Goal: Task Accomplishment & Management: Complete application form

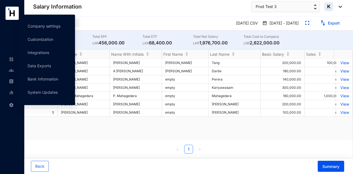
drag, startPoint x: 14, startPoint y: 103, endPoint x: 135, endPoint y: 20, distance: 147.1
click at [135, 20] on div "Payroll Log Trail" at bounding box center [85, 23] width 104 height 9
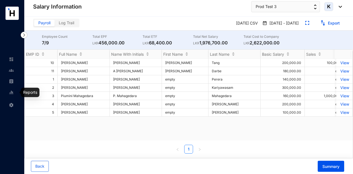
click at [12, 80] on img at bounding box center [11, 81] width 5 height 5
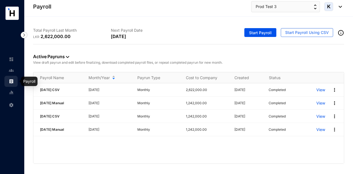
click at [14, 73] on link at bounding box center [16, 71] width 14 height 6
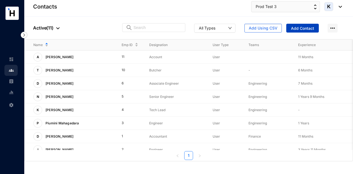
click at [300, 28] on span "Add Contact" at bounding box center [302, 29] width 23 height 6
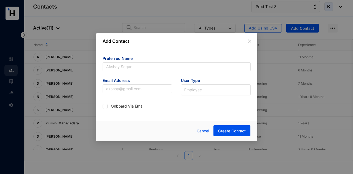
click at [124, 75] on form "Preferred Name Email Address User Type Employee Onboard Via Email" at bounding box center [177, 83] width 148 height 55
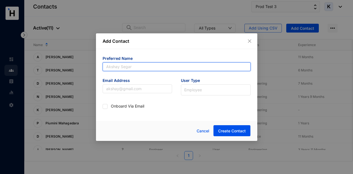
click at [125, 69] on input "text" at bounding box center [177, 66] width 148 height 9
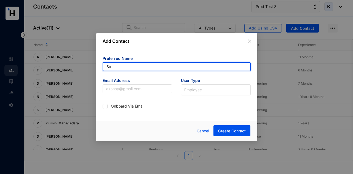
type input "[PERSON_NAME]"
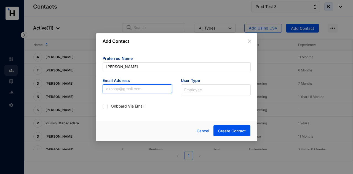
click at [141, 86] on input "text" at bounding box center [138, 88] width 70 height 9
type input "sameerasampath@yopmail.com"
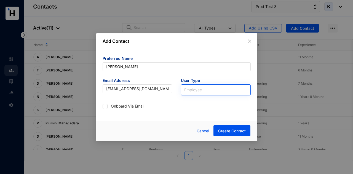
click at [190, 85] on input "search" at bounding box center [215, 89] width 63 height 8
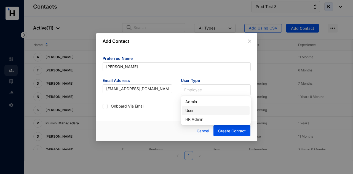
click at [201, 109] on div "User" at bounding box center [215, 111] width 61 height 6
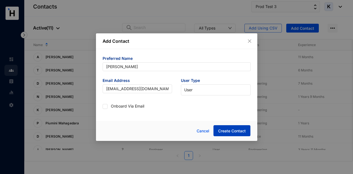
click at [226, 128] on button "Create Contact" at bounding box center [231, 130] width 37 height 11
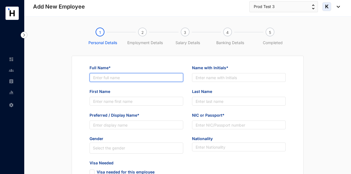
click at [134, 76] on input "Full Name*" at bounding box center [137, 77] width 94 height 9
drag, startPoint x: 130, startPoint y: 80, endPoint x: 47, endPoint y: 92, distance: 83.1
paste input "ameera Sampath"
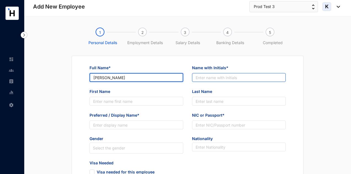
type input "[PERSON_NAME]"
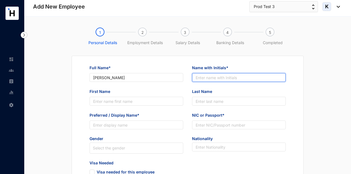
click at [198, 78] on input "Name with Initials*" at bounding box center [239, 77] width 94 height 9
type input "S"
type input "S Sampath"
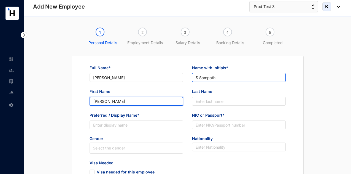
type input "[PERSON_NAME]"
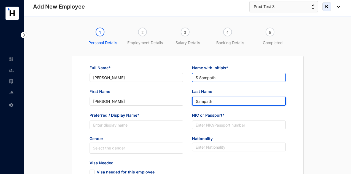
type input "Sampath"
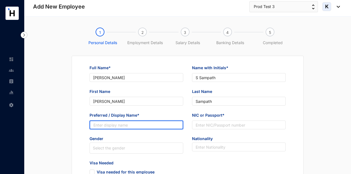
paste input "[PERSON_NAME]"
type input "[PERSON_NAME]"
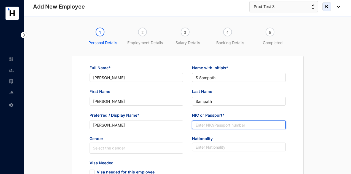
click at [244, 129] on input "NIC or Passport*" at bounding box center [239, 124] width 94 height 9
paste input "987789987V"
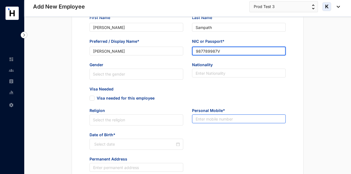
scroll to position [83, 0]
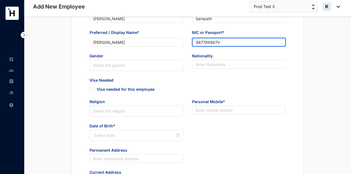
type input "987789987V"
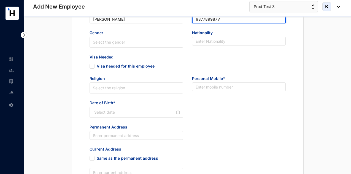
scroll to position [138, 0]
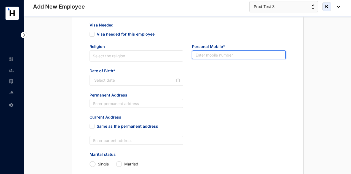
click at [216, 55] on input "text" at bounding box center [239, 54] width 94 height 9
paste input "9877898541"
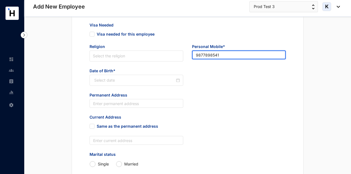
type input "9877898541"
click at [130, 84] on div at bounding box center [137, 80] width 94 height 11
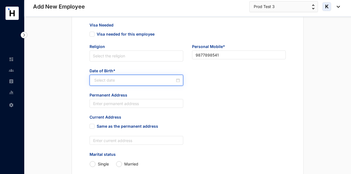
click at [126, 76] on div at bounding box center [137, 80] width 94 height 11
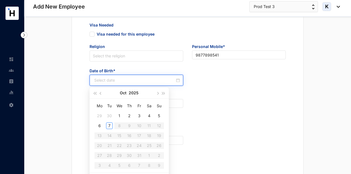
click at [127, 83] on input at bounding box center [134, 80] width 81 height 6
click at [127, 95] on div "Oct 2025" at bounding box center [129, 92] width 50 height 11
click at [136, 95] on button "2025" at bounding box center [134, 92] width 10 height 11
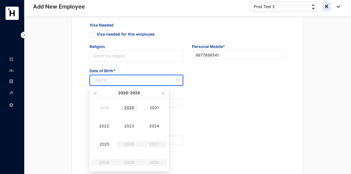
type input "2020-10-07"
click at [120, 98] on button "2020 - 2029" at bounding box center [129, 92] width 22 height 11
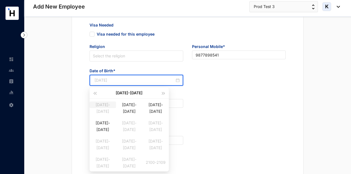
click at [100, 108] on div "1990-1999" at bounding box center [103, 104] width 26 height 7
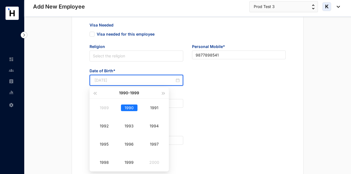
click at [131, 108] on div "1990" at bounding box center [129, 107] width 17 height 7
click at [108, 107] on div "Jan" at bounding box center [104, 107] width 17 height 7
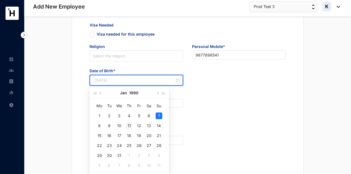
type input "1990-01-11"
click at [127, 126] on div "11" at bounding box center [129, 125] width 7 height 7
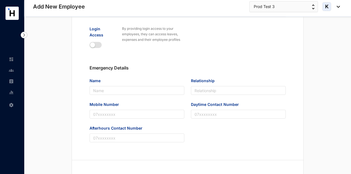
scroll to position [337, 0]
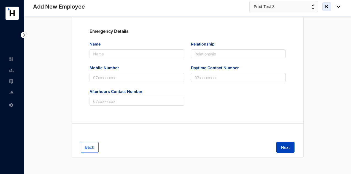
click at [283, 144] on button "Next" at bounding box center [285, 147] width 18 height 11
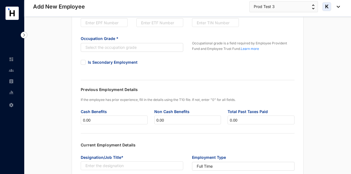
scroll to position [21, 0]
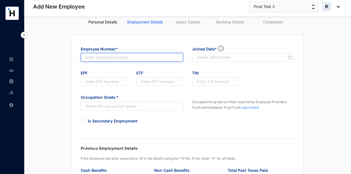
click at [122, 58] on input "text" at bounding box center [132, 57] width 103 height 9
type input "7"
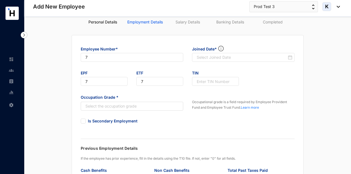
type input "7"
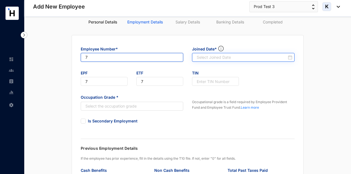
click at [195, 60] on div at bounding box center [243, 57] width 103 height 9
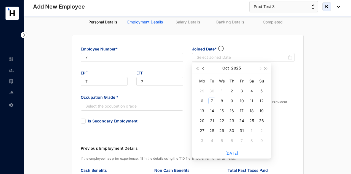
click at [201, 68] on button "button" at bounding box center [203, 68] width 6 height 11
type input "[DATE]"
click at [234, 100] on div "7" at bounding box center [232, 101] width 7 height 7
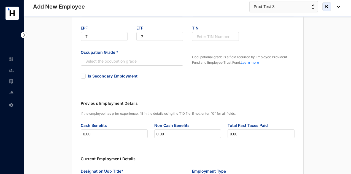
scroll to position [48, 0]
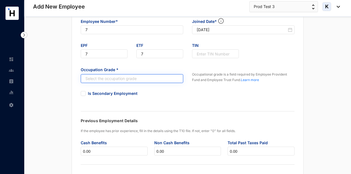
click at [113, 81] on input "search" at bounding box center [129, 78] width 92 height 8
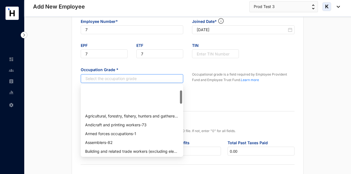
scroll to position [28, 0]
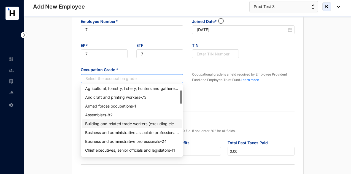
click at [117, 123] on div "Building and related trade workers (excluding electricians) - 71" at bounding box center [132, 124] width 94 height 6
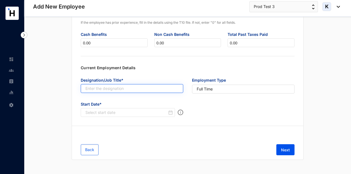
scroll to position [159, 0]
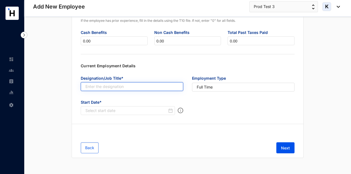
click at [123, 88] on input "text" at bounding box center [132, 86] width 103 height 9
type input "HR Admin"
click at [143, 114] on div at bounding box center [128, 110] width 94 height 9
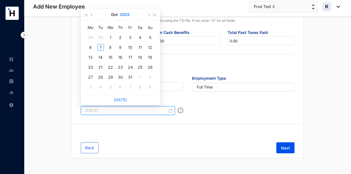
type input "2025-10-10"
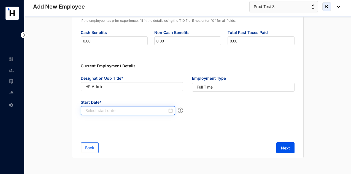
click at [119, 109] on input at bounding box center [126, 111] width 82 height 6
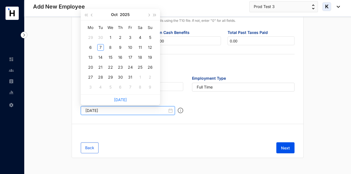
type input "2025-10-15"
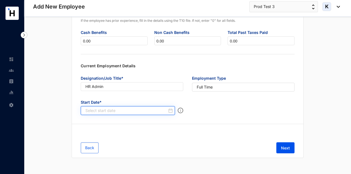
click at [138, 112] on input at bounding box center [126, 111] width 82 height 6
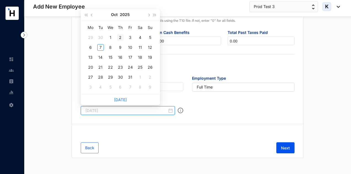
type input "2025-10-02"
click at [92, 14] on span "button" at bounding box center [92, 15] width 3 height 3
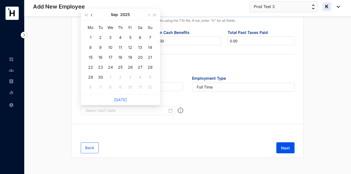
click at [92, 14] on span "button" at bounding box center [92, 15] width 3 height 3
click at [149, 14] on span "button" at bounding box center [148, 15] width 3 height 3
type input "[DATE]"
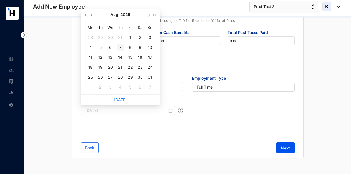
click at [120, 49] on div "7" at bounding box center [120, 47] width 7 height 7
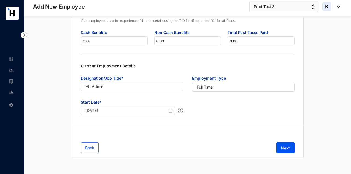
click at [283, 139] on div "Back Next" at bounding box center [188, 148] width 232 height 20
click at [286, 147] on span "Next" at bounding box center [285, 148] width 9 height 6
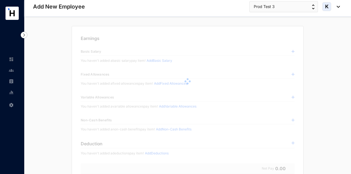
scroll to position [0, 0]
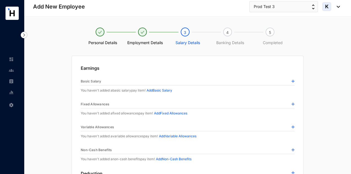
click at [295, 84] on div "Earnings Basic Salary You haven't added a basic salary pay item! Add Basic Sala…" at bounding box center [188, 125] width 232 height 139
click at [293, 81] on img at bounding box center [293, 81] width 3 height 3
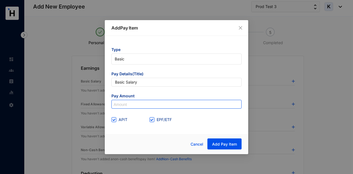
click at [159, 107] on input at bounding box center [177, 104] width 130 height 9
type input "175,000"
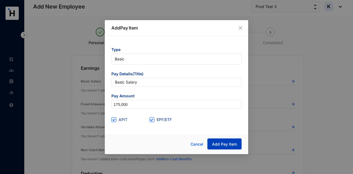
click at [221, 142] on span "Add Pay Item" at bounding box center [224, 144] width 25 height 6
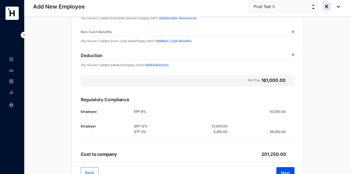
scroll to position [143, 0]
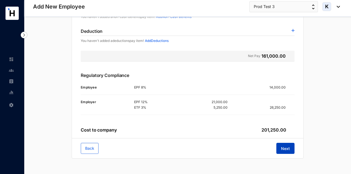
click at [289, 146] on span "Next" at bounding box center [285, 149] width 9 height 6
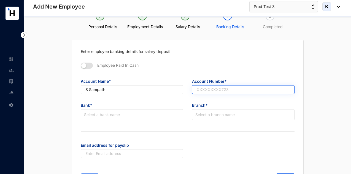
scroll to position [28, 0]
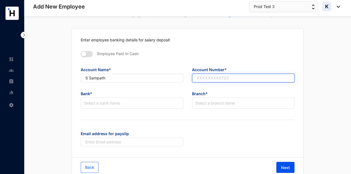
click at [225, 77] on input "text" at bounding box center [243, 78] width 103 height 9
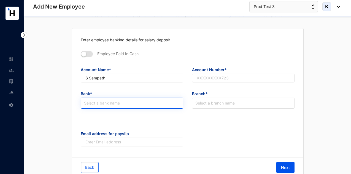
click at [128, 104] on input "search" at bounding box center [132, 103] width 96 height 10
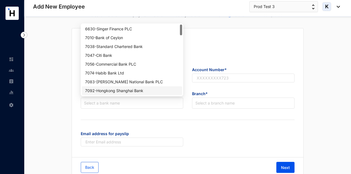
click at [128, 95] on div "7092 - Hongkong Shanghai Bank" at bounding box center [132, 90] width 100 height 9
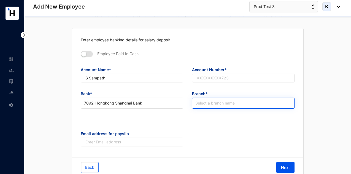
drag, startPoint x: 224, startPoint y: 110, endPoint x: 224, endPoint y: 107, distance: 3.4
click at [224, 110] on div "Branch* Select a branch name" at bounding box center [243, 102] width 103 height 26
click at [227, 101] on input "search" at bounding box center [243, 103] width 96 height 10
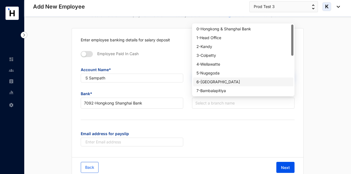
click at [224, 81] on div "6 - World Trade Center" at bounding box center [244, 82] width 94 height 6
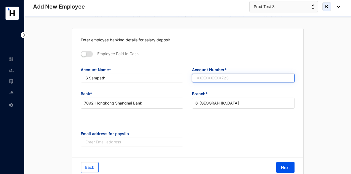
click at [218, 79] on input "text" at bounding box center [243, 78] width 103 height 9
paste input "885522214785"
type input "885522214785"
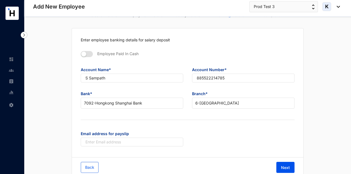
click at [244, 47] on div "Enter employee banking details for salary deposit Employee Paid In Cash Account…" at bounding box center [188, 92] width 232 height 129
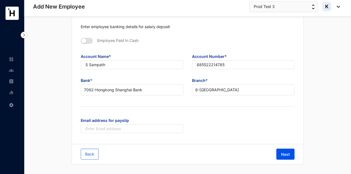
scroll to position [47, 0]
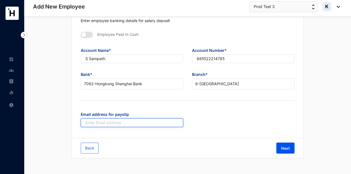
click at [122, 118] on input "text" at bounding box center [132, 122] width 103 height 9
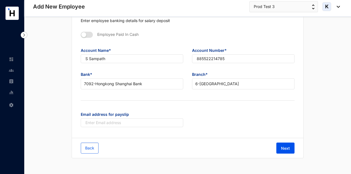
drag, startPoint x: 265, startPoint y: 131, endPoint x: 276, endPoint y: 135, distance: 11.9
click at [265, 131] on div "Email address for payslip" at bounding box center [187, 121] width 223 height 24
click at [287, 147] on span "Next" at bounding box center [285, 149] width 9 height 6
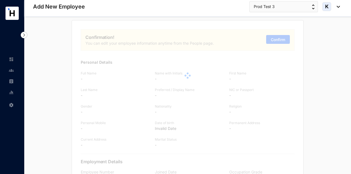
scroll to position [0, 0]
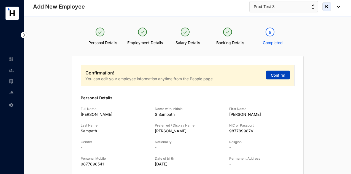
click at [276, 76] on span "Confirm" at bounding box center [278, 75] width 14 height 6
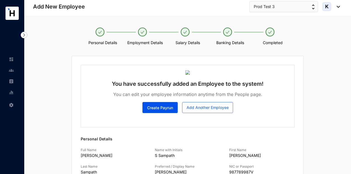
click at [9, 82] on link at bounding box center [16, 82] width 14 height 6
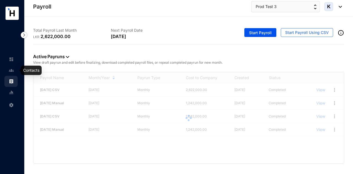
click at [9, 66] on div at bounding box center [11, 67] width 5 height 5
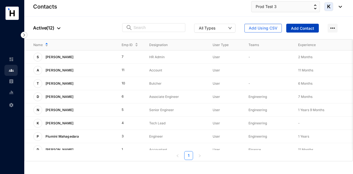
click at [300, 26] on span "Add Contact" at bounding box center [302, 29] width 23 height 6
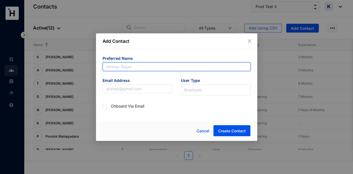
click at [183, 66] on input "text" at bounding box center [177, 66] width 148 height 9
type input "Huge Rode"
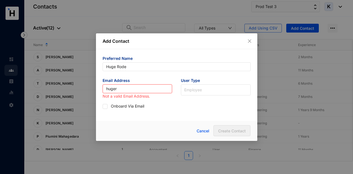
drag, startPoint x: 160, startPoint y: 89, endPoint x: 49, endPoint y: 92, distance: 111.1
click at [50, 91] on div "Add Contact Preferred Name Huge Rode Email Address huger Not a valid Email Addr…" at bounding box center [176, 87] width 353 height 174
paste input "odehu@yopmail.com"
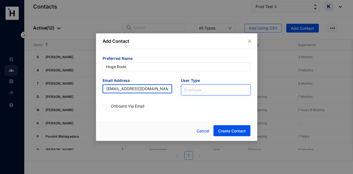
type input "hugerodehu@yopmail.com"
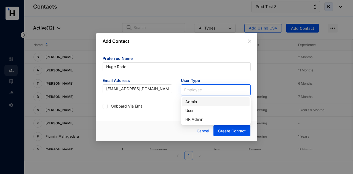
click at [203, 85] on input "search" at bounding box center [215, 89] width 63 height 8
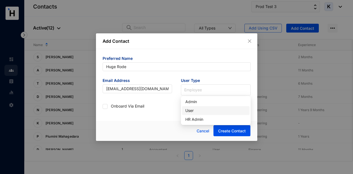
click at [203, 111] on div "User" at bounding box center [215, 111] width 61 height 6
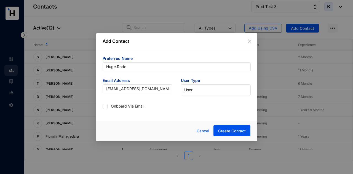
click at [241, 136] on div "Cancel Create Contact" at bounding box center [176, 131] width 161 height 20
click at [238, 130] on span "Create Contact" at bounding box center [232, 131] width 28 height 6
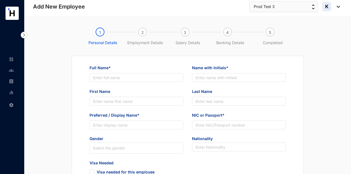
click at [133, 68] on div "Full Name*" at bounding box center [137, 69] width 94 height 8
click at [136, 76] on input "Full Name*" at bounding box center [137, 77] width 94 height 9
type input "Huge Rode"
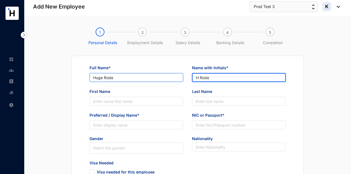
type input "H Rode"
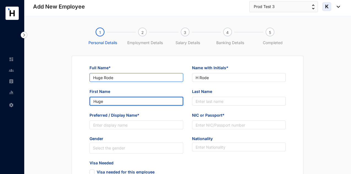
type input "Huge"
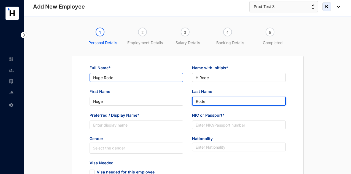
type input "Rode"
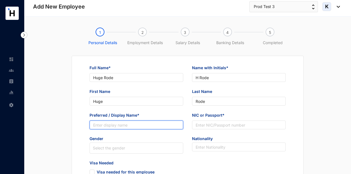
click at [131, 125] on input "Preferred / Display Name*" at bounding box center [137, 124] width 94 height 9
paste input "Huge"
type input "Huge"
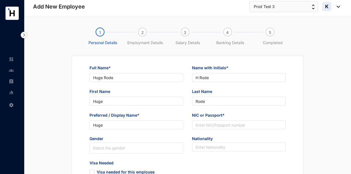
click at [250, 108] on div "Last Name Rode" at bounding box center [239, 100] width 103 height 24
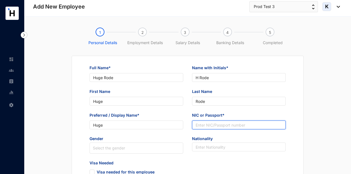
click at [213, 123] on input "NIC or Passport*" at bounding box center [239, 124] width 94 height 9
paste input "654416654V"
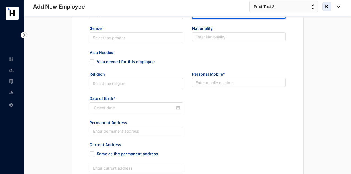
scroll to position [165, 0]
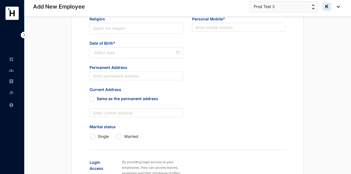
type input "654416654V"
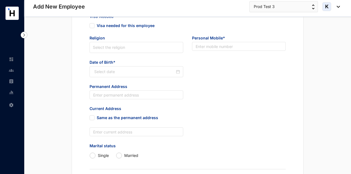
scroll to position [138, 0]
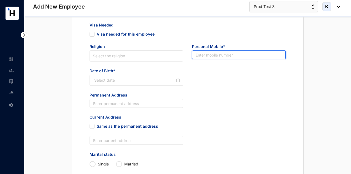
click at [218, 59] on input "text" at bounding box center [239, 54] width 94 height 9
paste input "654789987"
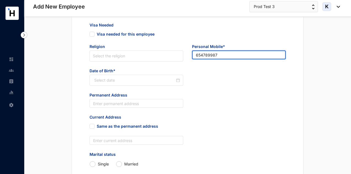
type input "654789987"
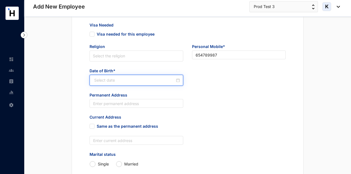
click at [138, 80] on input at bounding box center [134, 80] width 81 height 6
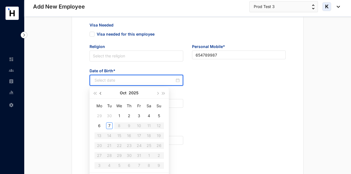
click at [100, 94] on button "button" at bounding box center [101, 92] width 6 height 11
click at [137, 92] on button "2025" at bounding box center [134, 92] width 10 height 11
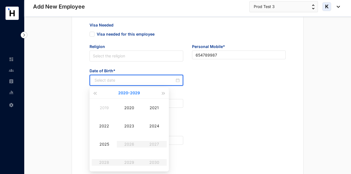
click at [132, 95] on button "2020 - 2029" at bounding box center [129, 92] width 22 height 11
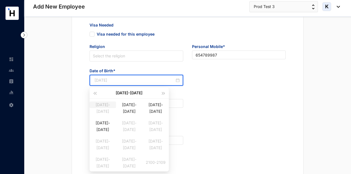
click at [107, 108] on div "1990-1999" at bounding box center [103, 104] width 26 height 7
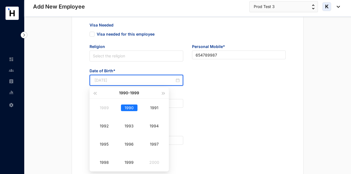
click at [128, 108] on div "1990" at bounding box center [129, 107] width 17 height 7
click at [126, 108] on div "Feb" at bounding box center [129, 107] width 17 height 7
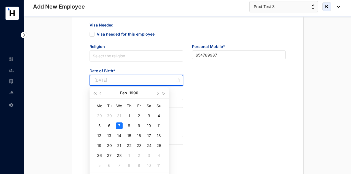
click at [120, 124] on div "7" at bounding box center [119, 125] width 7 height 7
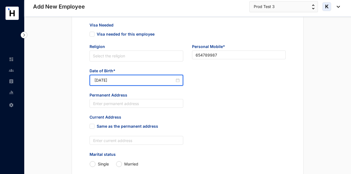
type input "1990-02-07"
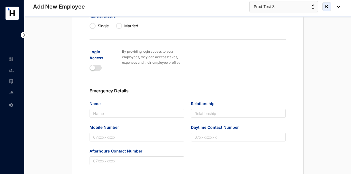
scroll to position [337, 0]
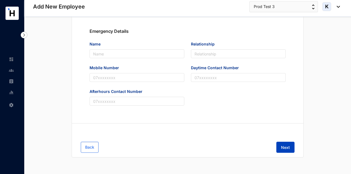
click at [289, 144] on button "Next" at bounding box center [285, 147] width 18 height 11
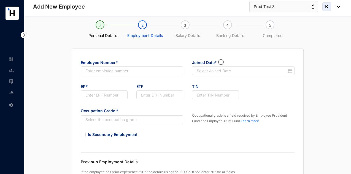
scroll to position [0, 0]
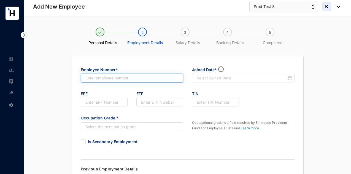
click at [111, 80] on input "text" at bounding box center [132, 78] width 103 height 9
type input "8"
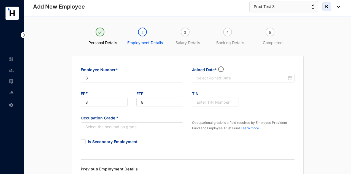
type input "8"
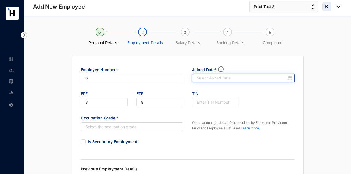
click at [206, 79] on input at bounding box center [242, 78] width 90 height 6
click at [214, 81] on div at bounding box center [243, 78] width 103 height 9
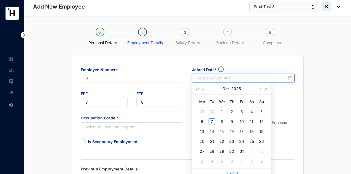
click at [215, 77] on input at bounding box center [242, 78] width 90 height 6
click at [224, 80] on input at bounding box center [242, 78] width 90 height 6
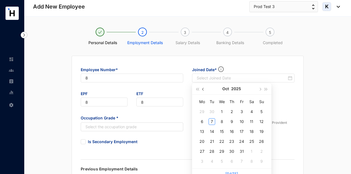
click at [202, 89] on button "button" at bounding box center [203, 88] width 6 height 11
type input "[DATE]"
click at [241, 111] on div "1" at bounding box center [241, 111] width 7 height 7
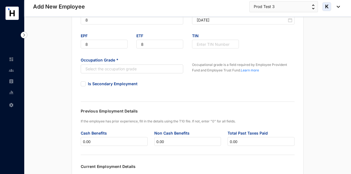
scroll to position [83, 0]
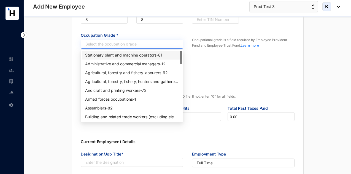
click at [132, 45] on input "search" at bounding box center [129, 44] width 92 height 8
click at [127, 73] on div "Agricultural, forestry and fishery labourers - 92" at bounding box center [132, 73] width 94 height 6
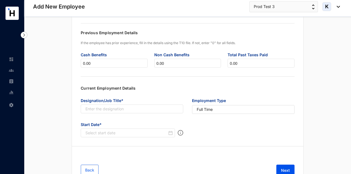
scroll to position [159, 0]
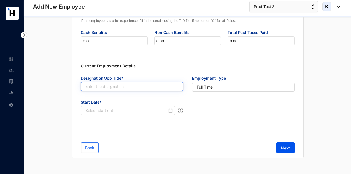
click at [117, 82] on input "text" at bounding box center [132, 86] width 103 height 9
type input "HR Admin"
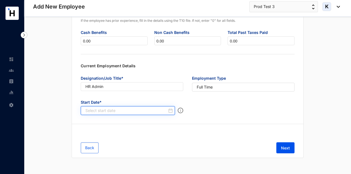
click at [141, 112] on input at bounding box center [126, 111] width 82 height 6
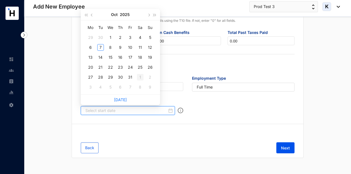
type input "2025-11-01"
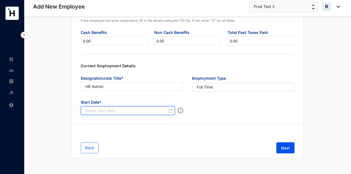
click at [121, 111] on input at bounding box center [126, 111] width 82 height 6
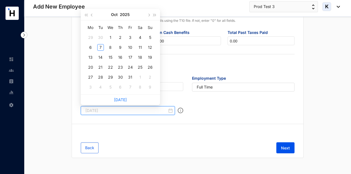
type input "2025-10-02"
click at [110, 37] on div "1" at bounding box center [110, 37] width 7 height 7
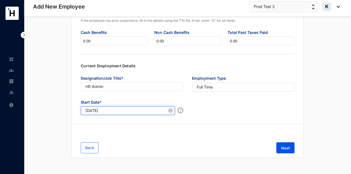
click at [130, 114] on div "[DATE]" at bounding box center [128, 110] width 94 height 9
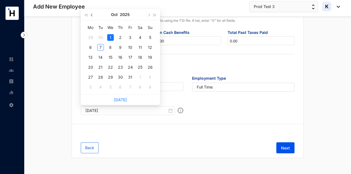
click at [94, 13] on button "button" at bounding box center [92, 14] width 6 height 11
click at [93, 13] on button "button" at bounding box center [92, 14] width 6 height 11
type input "[DATE]"
click at [131, 36] on div "1" at bounding box center [130, 37] width 7 height 7
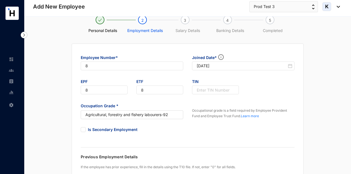
scroll to position [0, 0]
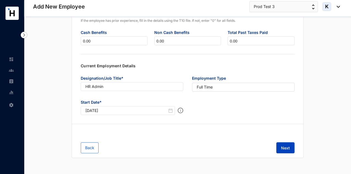
click at [279, 144] on button "Next" at bounding box center [285, 147] width 18 height 11
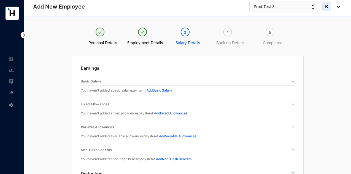
click at [294, 80] on img at bounding box center [293, 81] width 3 height 3
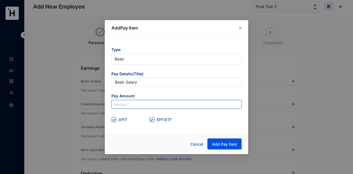
click at [149, 101] on input at bounding box center [177, 104] width 130 height 9
type input "250,000"
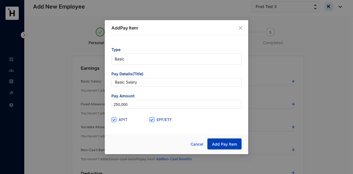
click at [217, 143] on span "Add Pay Item" at bounding box center [224, 144] width 25 height 6
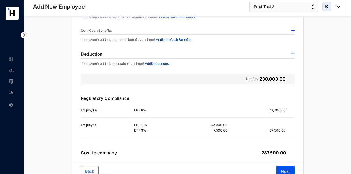
scroll to position [143, 0]
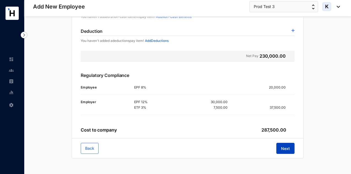
click at [280, 144] on button "Next" at bounding box center [285, 148] width 18 height 11
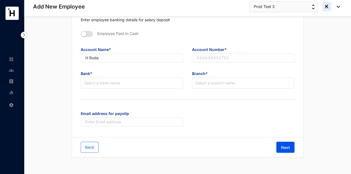
scroll to position [47, 0]
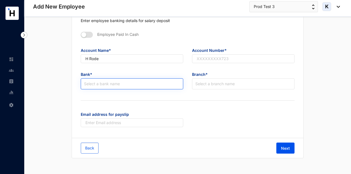
click at [140, 88] on input "search" at bounding box center [132, 84] width 96 height 10
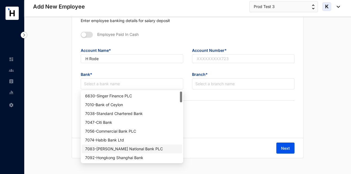
click at [133, 151] on div "7083 - Hatton National Bank PLC" at bounding box center [132, 149] width 94 height 6
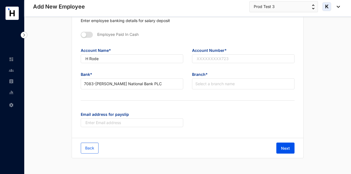
click at [222, 75] on span "Branch*" at bounding box center [243, 74] width 103 height 9
click at [225, 85] on input "search" at bounding box center [243, 84] width 96 height 10
click at [206, 85] on input "search" at bounding box center [243, 84] width 96 height 10
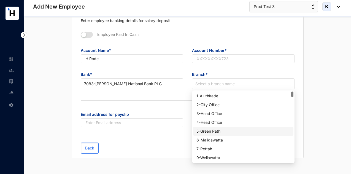
click at [215, 131] on div "5 - Green Path" at bounding box center [244, 131] width 94 height 6
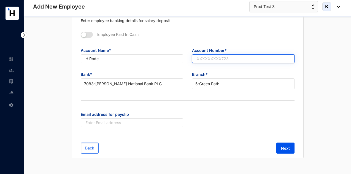
paste input "885522214098"
type input "885522214098"
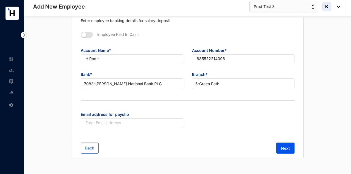
click at [234, 96] on div "Enter employee banking details for salary deposit Employee Paid In Cash Account…" at bounding box center [188, 73] width 232 height 129
click at [288, 147] on span "Next" at bounding box center [285, 149] width 9 height 6
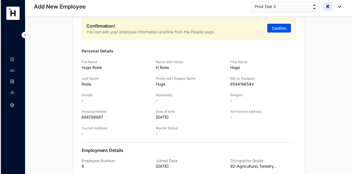
scroll to position [0, 0]
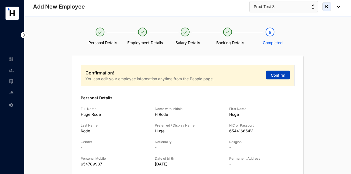
click at [274, 75] on span "Confirm" at bounding box center [278, 75] width 14 height 6
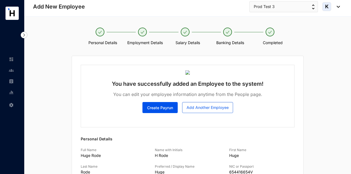
click at [9, 83] on link at bounding box center [16, 82] width 14 height 6
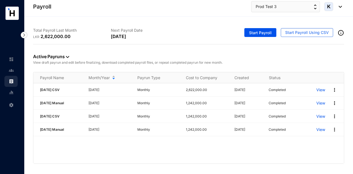
click at [15, 73] on link at bounding box center [16, 71] width 14 height 6
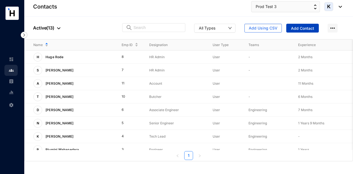
click at [287, 30] on button "Add Contact" at bounding box center [302, 28] width 33 height 9
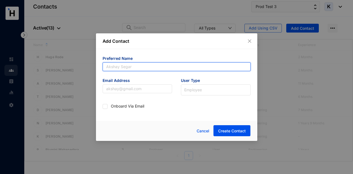
click at [148, 66] on input "text" at bounding box center [177, 66] width 148 height 9
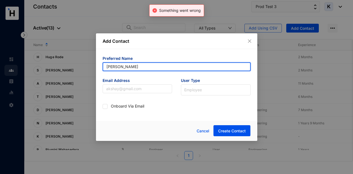
type input "[PERSON_NAME]"
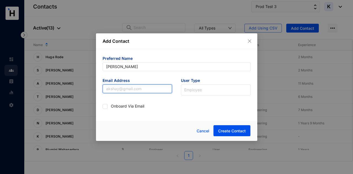
click at [133, 89] on input "text" at bounding box center [138, 88] width 70 height 9
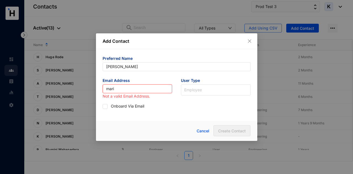
type input "mariesandhu@yopmail.com"
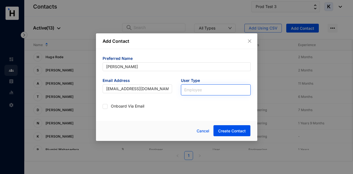
click at [206, 85] on input "search" at bounding box center [215, 89] width 63 height 8
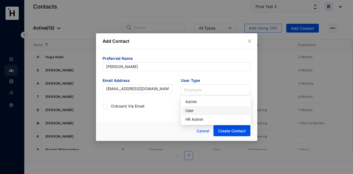
click at [206, 111] on div "User" at bounding box center [215, 111] width 61 height 6
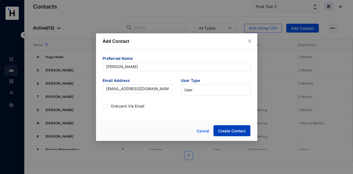
click at [225, 127] on button "Create Contact" at bounding box center [231, 130] width 37 height 11
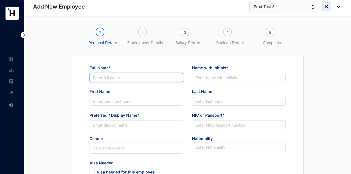
click at [110, 79] on input "Full Name*" at bounding box center [137, 77] width 94 height 9
type input "[PERSON_NAME]"
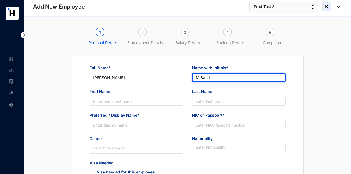
type input "M Sand"
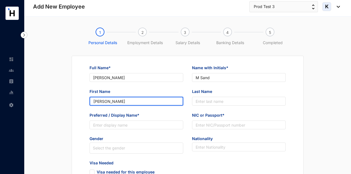
type input "[PERSON_NAME]"
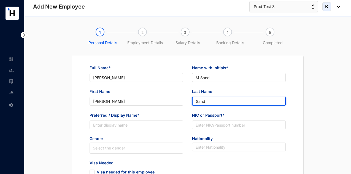
type input "Sand"
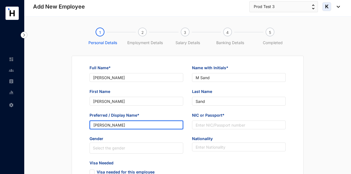
type input "[PERSON_NAME]"
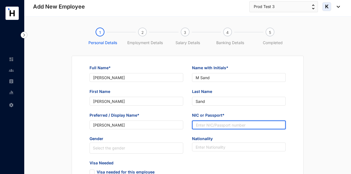
paste input "654789987V"
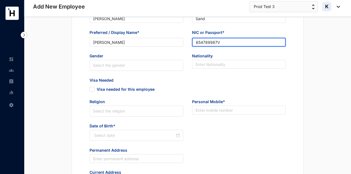
type input "654789987V"
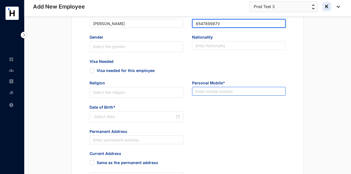
scroll to position [110, 0]
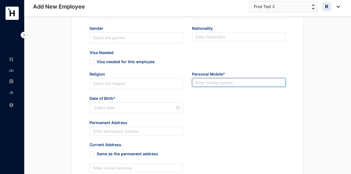
click at [222, 80] on input "text" at bounding box center [239, 82] width 94 height 9
paste input "654789987"
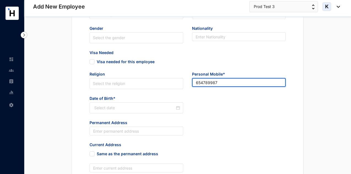
type input "654789987"
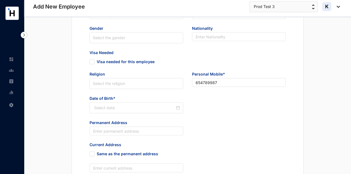
click at [210, 100] on div "Date of Birth*" at bounding box center [187, 108] width 205 height 24
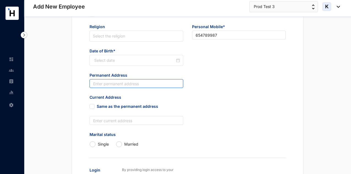
scroll to position [138, 0]
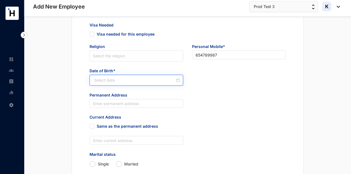
click at [107, 75] on div at bounding box center [137, 80] width 94 height 11
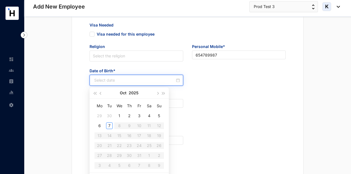
click at [117, 85] on div at bounding box center [137, 80] width 94 height 11
click at [123, 93] on button "Oct" at bounding box center [123, 92] width 7 height 11
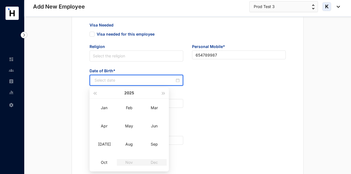
click at [136, 91] on div "2025" at bounding box center [129, 92] width 63 height 11
click at [134, 91] on div "2025" at bounding box center [129, 92] width 63 height 11
click at [132, 95] on button "2025" at bounding box center [129, 92] width 10 height 11
type input "2020-10-07"
click at [126, 94] on button "2020 - 2029" at bounding box center [129, 92] width 22 height 11
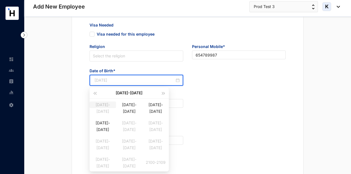
click at [109, 106] on div "1990-1999" at bounding box center [103, 104] width 26 height 7
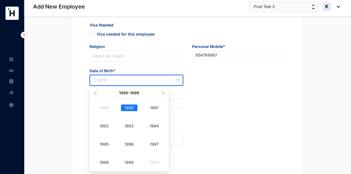
click at [130, 109] on div "1990" at bounding box center [129, 107] width 17 height 7
click at [153, 106] on div "Mar" at bounding box center [154, 107] width 17 height 7
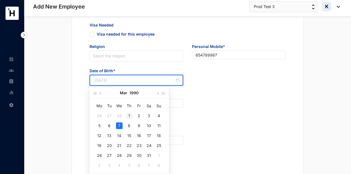
type input "1990-03-01"
click at [132, 114] on div "1" at bounding box center [129, 115] width 7 height 7
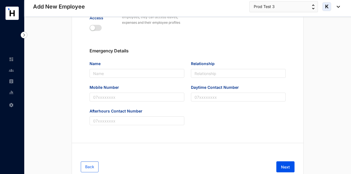
scroll to position [337, 0]
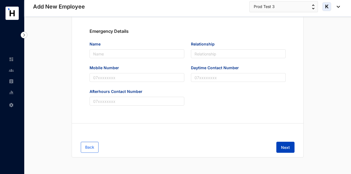
click at [286, 144] on button "Next" at bounding box center [285, 147] width 18 height 11
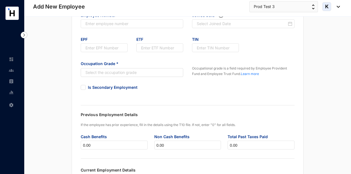
scroll to position [0, 0]
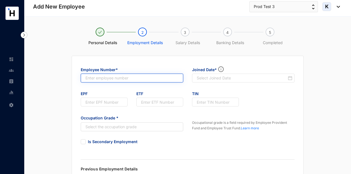
click at [168, 79] on input "text" at bounding box center [132, 78] width 103 height 9
type input "9"
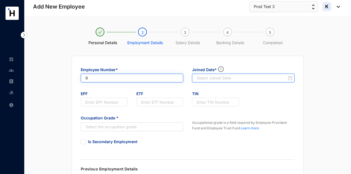
type input "9"
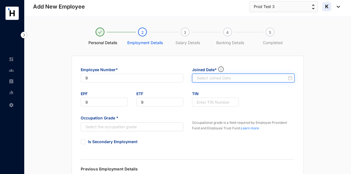
click at [203, 80] on div at bounding box center [243, 78] width 103 height 9
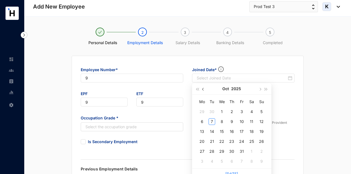
click at [203, 88] on span "button" at bounding box center [203, 89] width 3 height 3
click at [239, 110] on div "1" at bounding box center [241, 111] width 7 height 7
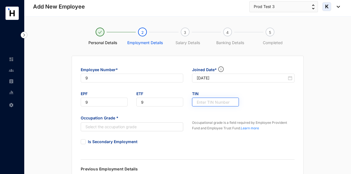
type input "[DATE]"
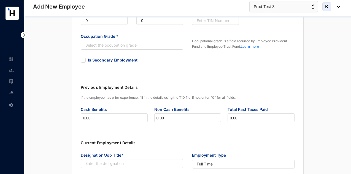
scroll to position [110, 0]
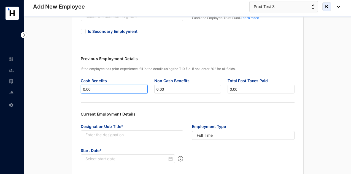
drag, startPoint x: 123, startPoint y: 91, endPoint x: 67, endPoint y: 83, distance: 56.5
click at [67, 83] on div "Employee Number* 9 Joined Date* 2025-08-01 EPF 9 ETF 9 TIN Occupation Grade * S…" at bounding box center [187, 75] width 309 height 261
paste input "20000"
type input "200000.00"
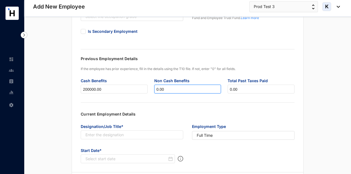
drag, startPoint x: 197, startPoint y: 88, endPoint x: 106, endPoint y: 97, distance: 91.1
click at [106, 97] on div "Cash Benefits 200000.00 Non Cash Benefits 0.00 Total Past Taxes Paid 0.00" at bounding box center [187, 88] width 221 height 24
paste input "20000"
type input "200000.00"
drag, startPoint x: 245, startPoint y: 87, endPoint x: 199, endPoint y: 87, distance: 46.3
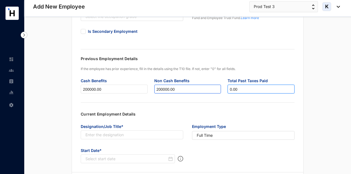
click at [199, 87] on div "Cash Benefits 200000.00 Non Cash Benefits 200000.00 Total Past Taxes Paid 0.00" at bounding box center [187, 88] width 221 height 24
paste input "33000"
type input "330000.00"
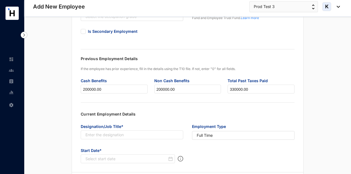
click at [216, 107] on div "Employee Number* 9 Joined Date* 2025-08-01 EPF 9 ETF 9 TIN Occupation Grade * S…" at bounding box center [188, 59] width 232 height 227
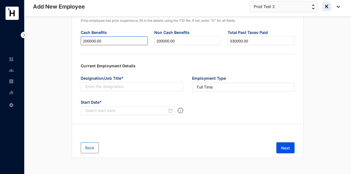
scroll to position [76, 0]
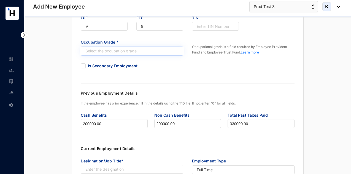
click at [130, 49] on input "search" at bounding box center [129, 51] width 92 height 8
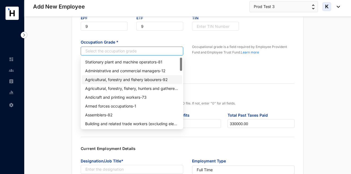
click at [127, 79] on div "Agricultural, forestry and fishery labourers - 92" at bounding box center [132, 80] width 94 height 6
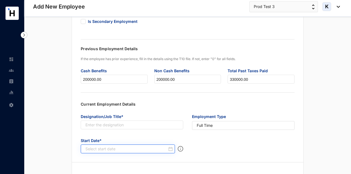
scroll to position [159, 0]
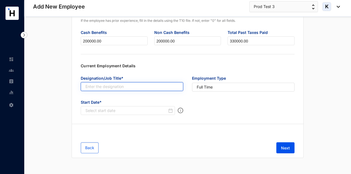
click at [125, 86] on input "text" at bounding box center [132, 86] width 103 height 9
type input "Butcher"
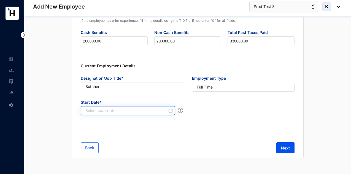
click at [137, 108] on input at bounding box center [126, 111] width 82 height 6
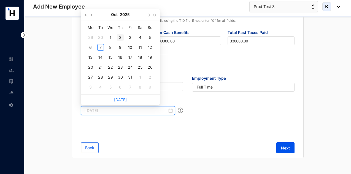
type input "2025-10-02"
click at [92, 15] on span "button" at bounding box center [92, 15] width 3 height 3
type input "[DATE]"
click at [129, 38] on div "1" at bounding box center [130, 37] width 7 height 7
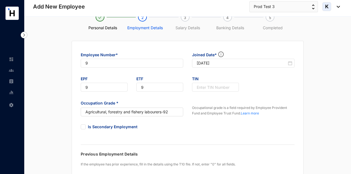
scroll to position [0, 0]
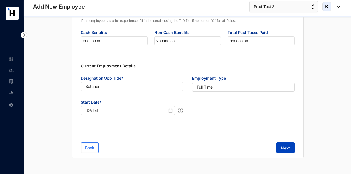
click at [287, 149] on span "Next" at bounding box center [285, 148] width 9 height 6
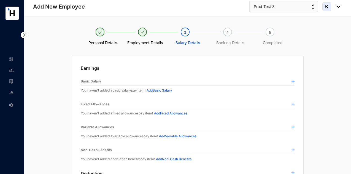
click at [292, 81] on img at bounding box center [293, 81] width 3 height 3
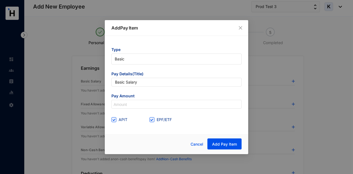
click at [159, 99] on span "Pay Amount" at bounding box center [176, 96] width 130 height 7
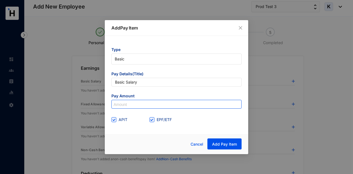
click at [162, 102] on input at bounding box center [177, 104] width 130 height 9
type input "200,000"
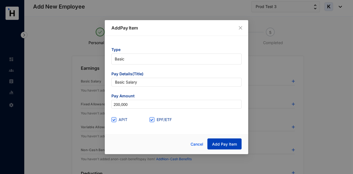
click at [222, 139] on button "Add Pay Item" at bounding box center [224, 143] width 34 height 11
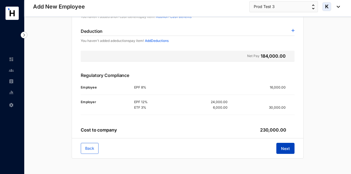
click at [293, 146] on button "Next" at bounding box center [285, 148] width 18 height 11
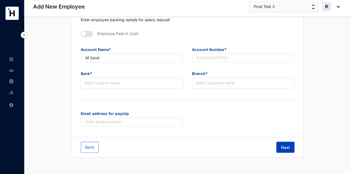
scroll to position [47, 0]
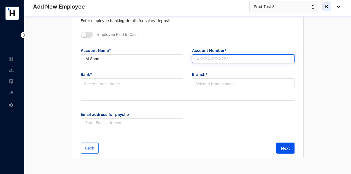
click at [221, 61] on input "text" at bounding box center [243, 58] width 103 height 9
click at [227, 63] on div "Account Number*" at bounding box center [243, 57] width 103 height 24
click at [228, 60] on input "text" at bounding box center [243, 58] width 103 height 9
paste input "885522214785"
type input "885522214785"
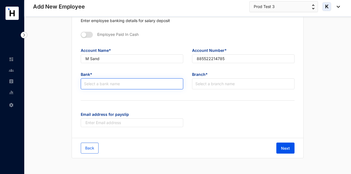
click at [127, 84] on input "search" at bounding box center [132, 84] width 96 height 10
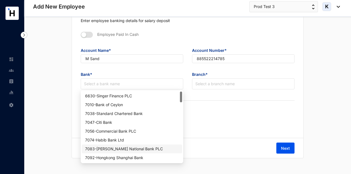
click at [136, 149] on div "7083 - Hatton National Bank PLC" at bounding box center [132, 149] width 94 height 6
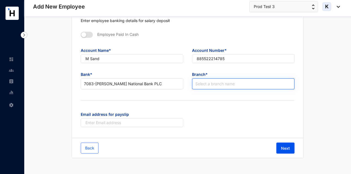
click at [227, 87] on input "search" at bounding box center [243, 84] width 96 height 10
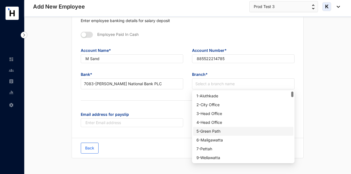
click at [221, 131] on div "5 - Green Path" at bounding box center [244, 131] width 94 height 6
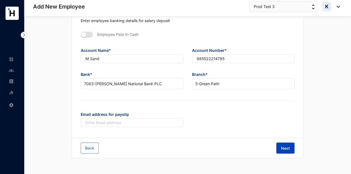
click at [286, 147] on span "Next" at bounding box center [285, 149] width 9 height 6
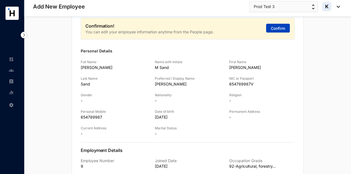
click at [282, 28] on span "Confirm" at bounding box center [278, 29] width 14 height 6
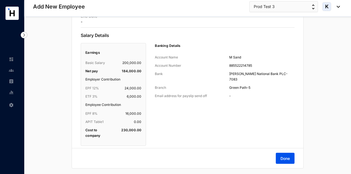
scroll to position [299, 0]
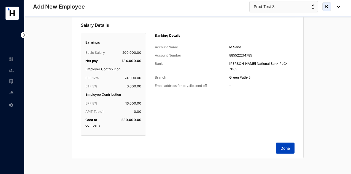
click at [287, 144] on button "Done" at bounding box center [285, 148] width 19 height 11
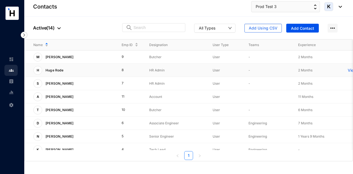
click at [46, 72] on p "Huge Rode" at bounding box center [53, 70] width 23 height 9
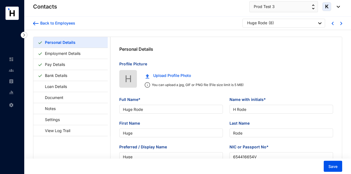
type input "Huge Rode"
type input "H Rode"
type input "Huge"
type input "Rode"
type input "Huge"
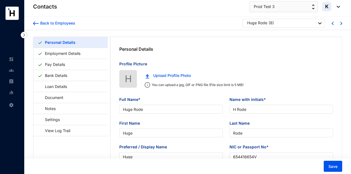
type input "654416654V"
type input "654789987"
type input "1990-02-07"
click at [36, 25] on img at bounding box center [36, 24] width 6 height 4
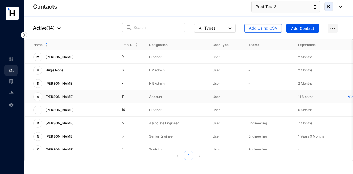
click at [69, 101] on td "A Andy Darbe" at bounding box center [69, 96] width 88 height 13
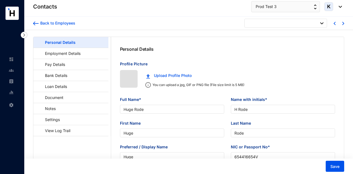
type input "1990-02-07"
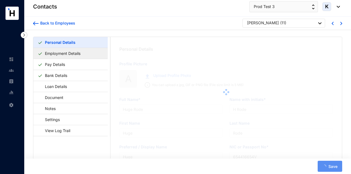
type input "[PERSON_NAME]"
type input "A [PERSON_NAME]"
type input "[PERSON_NAME]"
type input "Darbe"
type input "[PERSON_NAME]"
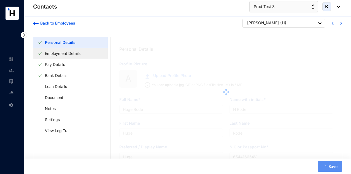
type input "369987741V"
type input "369987741"
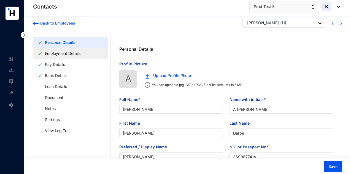
type input "2000-01-04"
click at [66, 55] on link "Employment Details" at bounding box center [63, 53] width 40 height 11
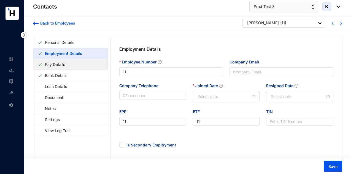
type input "[DATE]"
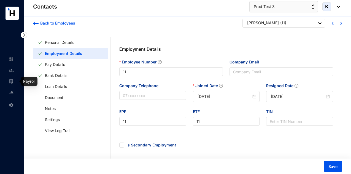
click at [9, 82] on link at bounding box center [16, 82] width 14 height 6
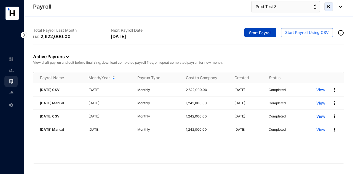
click at [258, 36] on button "Start Payroll" at bounding box center [260, 32] width 32 height 9
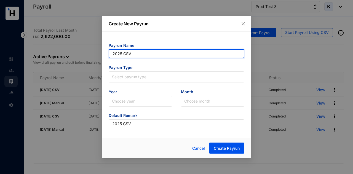
drag, startPoint x: 138, startPoint y: 52, endPoint x: 93, endPoint y: 58, distance: 45.8
click at [93, 58] on div "Create New Payrun Payrun Name 2025 CSV Payrun Type Select payrun type Year Choo…" at bounding box center [176, 87] width 353 height 174
type input "[DATE] Manual"
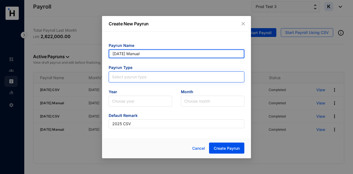
click at [162, 80] on span at bounding box center [176, 77] width 129 height 10
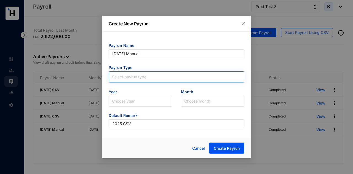
type input "[DATE] Manual"
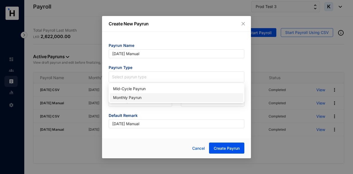
click at [154, 94] on div "Monthly Payrun" at bounding box center [176, 97] width 133 height 9
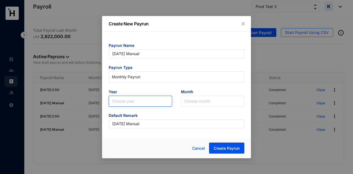
click at [157, 99] on input "search" at bounding box center [140, 101] width 57 height 10
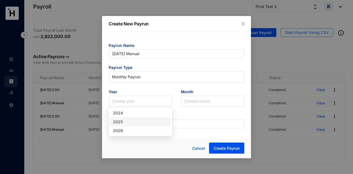
click at [147, 121] on div "2025" at bounding box center [140, 122] width 55 height 6
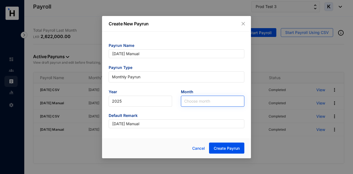
click at [201, 101] on input "search" at bounding box center [212, 101] width 57 height 10
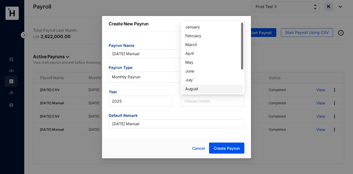
click at [205, 89] on div "August" at bounding box center [212, 89] width 55 height 6
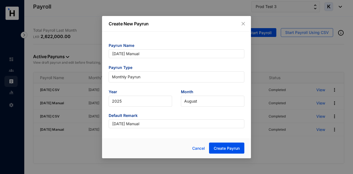
click at [199, 33] on div "Payrun Name AUG 2025 Manual Payrun Type Monthly Payrun Year 2025 Month August D…" at bounding box center [176, 83] width 149 height 103
click at [224, 148] on span "Create Payrun" at bounding box center [227, 149] width 26 height 6
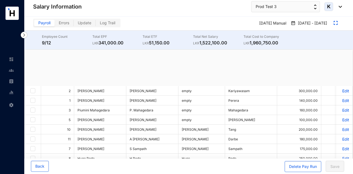
checkbox input "true"
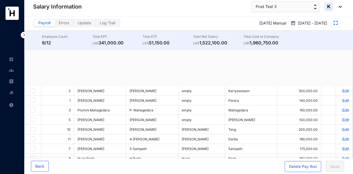
checkbox input "true"
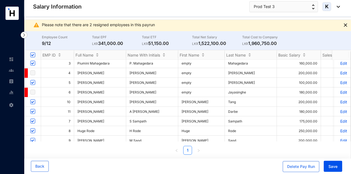
scroll to position [37, 0]
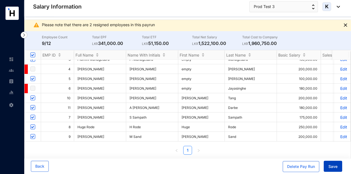
click at [333, 165] on span "Save" at bounding box center [333, 167] width 9 height 6
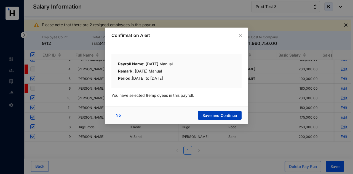
click at [226, 115] on span "Save and Continue" at bounding box center [219, 116] width 34 height 6
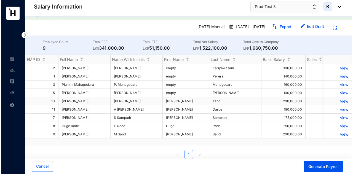
scroll to position [12, 0]
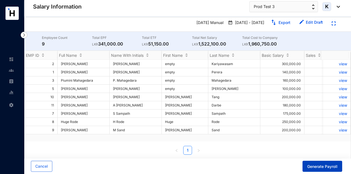
click at [335, 166] on span "Generate Payroll" at bounding box center [322, 167] width 30 height 6
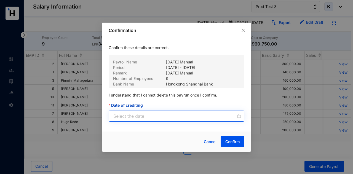
click at [199, 120] on div at bounding box center [177, 116] width 136 height 11
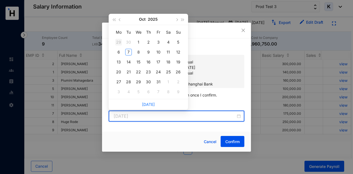
type input "2025-09-29"
click at [120, 20] on span "button" at bounding box center [120, 19] width 3 height 3
type input "2025-08-31"
click at [180, 83] on div "31" at bounding box center [178, 82] width 7 height 7
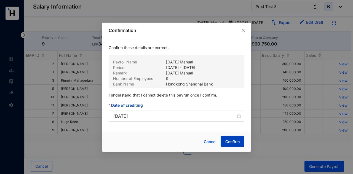
click at [232, 143] on span "Confirm" at bounding box center [232, 142] width 14 height 6
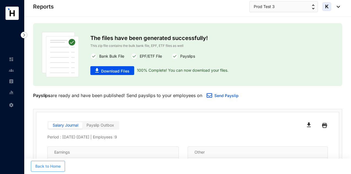
click at [53, 165] on span "Back to Home" at bounding box center [47, 166] width 25 height 6
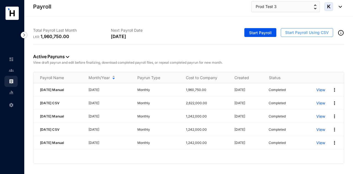
click at [295, 37] on div "Start Payroll Start Payroll Using CSV" at bounding box center [266, 33] width 155 height 21
click at [296, 34] on span "Start Payroll Using CSV" at bounding box center [307, 33] width 44 height 6
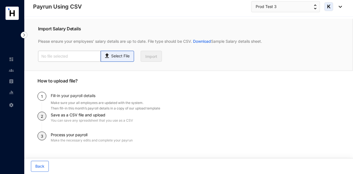
click at [120, 53] on p "Select File" at bounding box center [120, 56] width 18 height 6
click at [0, 0] on input "Select File" at bounding box center [0, 0] width 0 height 0
type input "Standard T5- Payroll (2).csv"
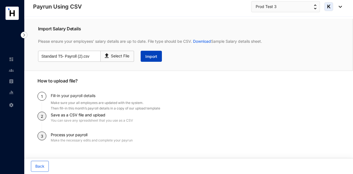
click at [155, 53] on button "Import" at bounding box center [151, 56] width 21 height 11
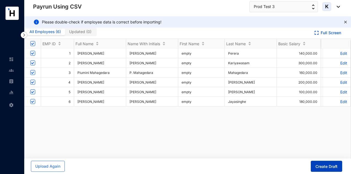
click at [333, 166] on span "Create Draft" at bounding box center [327, 167] width 22 height 6
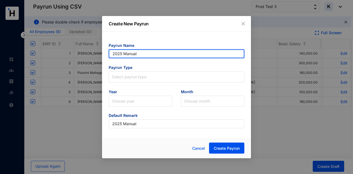
drag, startPoint x: 161, startPoint y: 55, endPoint x: 98, endPoint y: 55, distance: 62.9
click at [98, 55] on div "Create New Payrun Payrun Name 2025 Manual Payrun Type Select payrun type Year C…" at bounding box center [176, 87] width 353 height 174
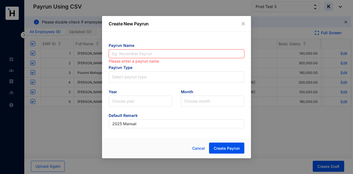
type input "A"
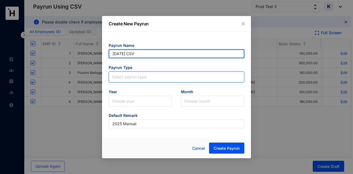
type input "[DATE] CSV"
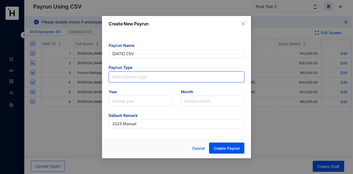
type input "[DATE] CSV"
click at [140, 76] on input "search" at bounding box center [176, 76] width 129 height 8
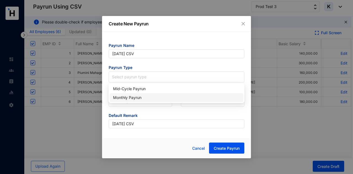
click at [147, 98] on div "Monthly Payrun" at bounding box center [176, 98] width 127 height 6
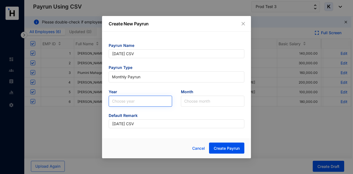
click at [147, 101] on input "search" at bounding box center [140, 101] width 57 height 10
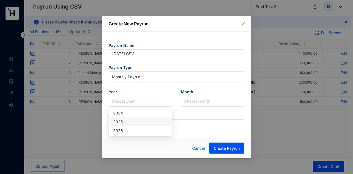
click at [144, 119] on div "2025" at bounding box center [140, 122] width 55 height 6
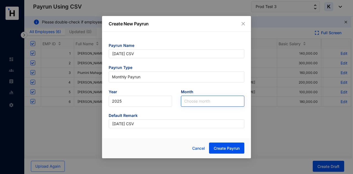
click at [200, 102] on input "search" at bounding box center [212, 101] width 57 height 10
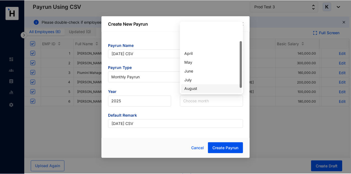
scroll to position [28, 0]
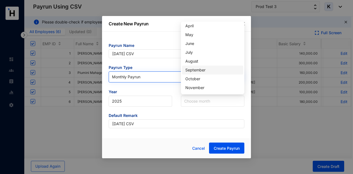
click at [201, 72] on div "September" at bounding box center [212, 70] width 55 height 6
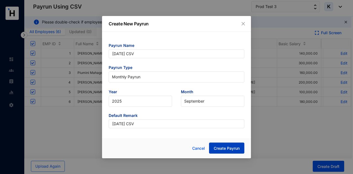
click at [220, 152] on button "Create Payrun" at bounding box center [226, 148] width 35 height 11
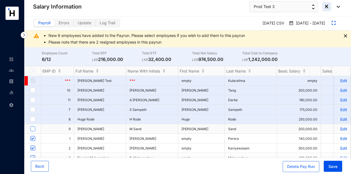
click at [34, 128] on input "checkbox" at bounding box center [32, 128] width 5 height 5
checkbox input "true"
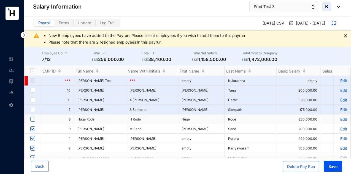
click at [32, 117] on input "checkbox" at bounding box center [32, 119] width 5 height 5
checkbox input "true"
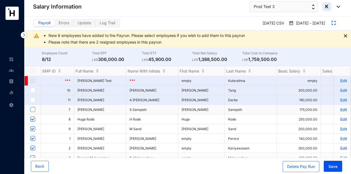
click at [34, 110] on input "checkbox" at bounding box center [32, 109] width 5 height 5
checkbox input "true"
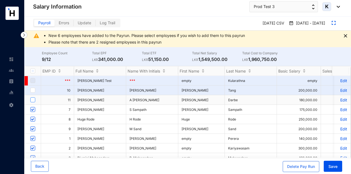
click at [34, 99] on input "checkbox" at bounding box center [32, 99] width 5 height 5
checkbox input "true"
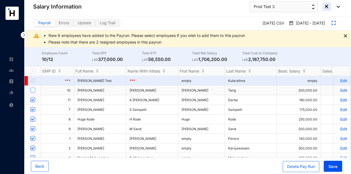
click at [34, 91] on input "checkbox" at bounding box center [32, 90] width 5 height 5
checkbox input "true"
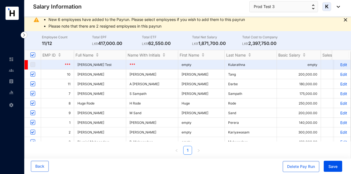
scroll to position [37, 0]
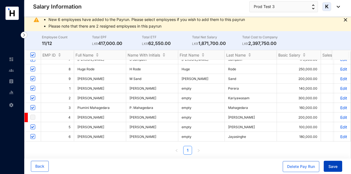
click at [335, 165] on span "Save" at bounding box center [333, 167] width 9 height 6
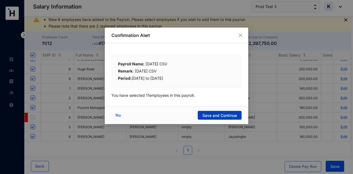
click at [216, 112] on button "Save and Continue" at bounding box center [220, 115] width 44 height 9
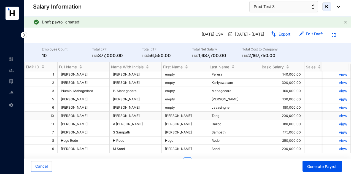
scroll to position [0, 0]
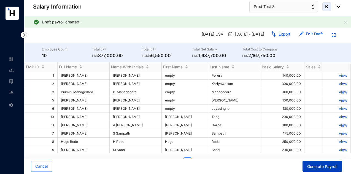
click at [309, 162] on button "Generate Payroll" at bounding box center [323, 166] width 40 height 11
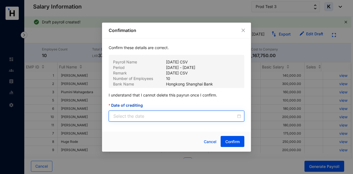
click at [208, 116] on input "Date of crediting" at bounding box center [174, 116] width 123 height 7
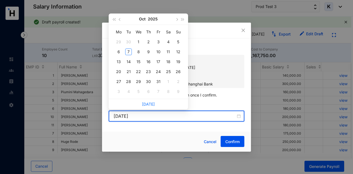
type input "[DATE]"
click at [120, 20] on span "button" at bounding box center [120, 19] width 3 height 3
click at [120, 19] on span "button" at bounding box center [120, 19] width 3 height 3
click at [178, 17] on button "button" at bounding box center [176, 19] width 6 height 11
click at [177, 18] on button "button" at bounding box center [176, 19] width 6 height 11
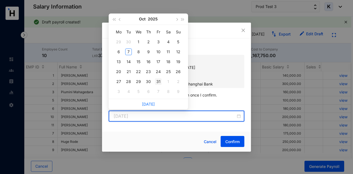
click at [157, 83] on div "31" at bounding box center [158, 81] width 7 height 7
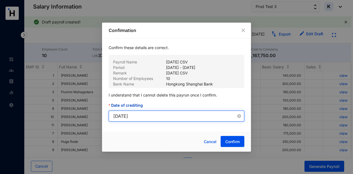
click at [155, 113] on input "2025-10-31" at bounding box center [174, 116] width 123 height 7
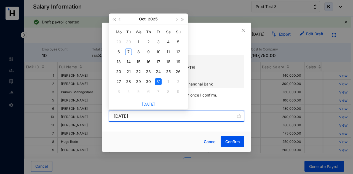
click at [121, 20] on button "button" at bounding box center [120, 19] width 6 height 11
click at [128, 82] on div "30" at bounding box center [128, 81] width 7 height 7
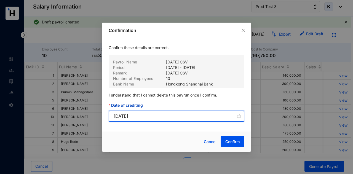
type input "2025-09-30"
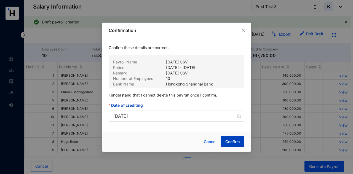
click at [229, 138] on button "Confirm" at bounding box center [233, 141] width 24 height 11
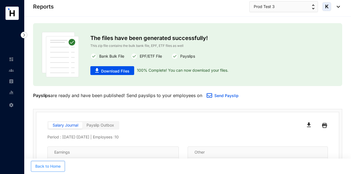
click at [42, 166] on span "Back to Home" at bounding box center [47, 166] width 25 height 6
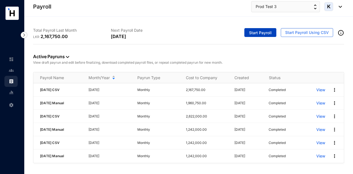
click at [263, 34] on span "Start Payroll" at bounding box center [260, 33] width 23 height 6
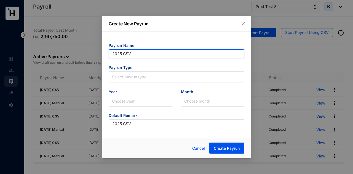
drag, startPoint x: 146, startPoint y: 53, endPoint x: 112, endPoint y: 53, distance: 33.9
click at [112, 53] on input "2025 CSV" at bounding box center [177, 53] width 136 height 9
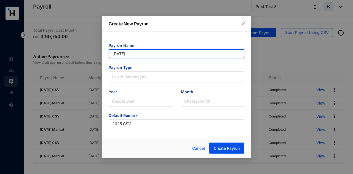
type input "[DATE] Manual"
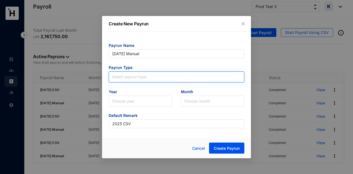
type input "[DATE] Manual"
click at [155, 77] on input "search" at bounding box center [176, 76] width 129 height 8
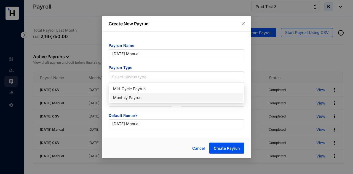
click at [151, 99] on div "Monthly Payrun" at bounding box center [176, 98] width 127 height 6
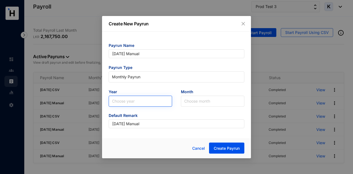
click at [149, 100] on input "search" at bounding box center [140, 101] width 57 height 10
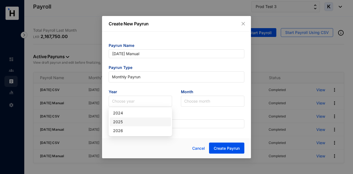
click at [138, 122] on div "2025" at bounding box center [140, 122] width 55 height 6
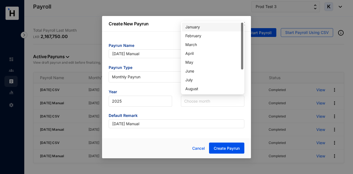
drag, startPoint x: 198, startPoint y: 103, endPoint x: 200, endPoint y: 88, distance: 15.6
click at [198, 103] on input "search" at bounding box center [212, 101] width 57 height 10
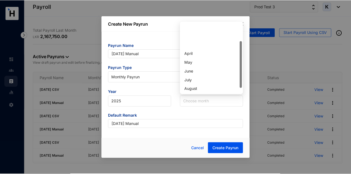
scroll to position [28, 0]
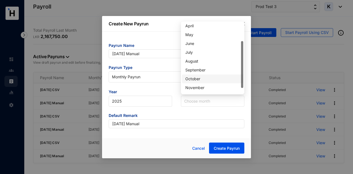
click at [204, 81] on div "October" at bounding box center [212, 79] width 55 height 6
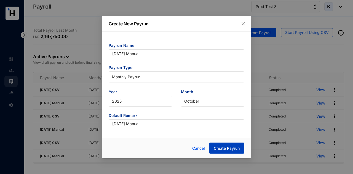
click at [222, 150] on span "Create Payrun" at bounding box center [227, 149] width 26 height 6
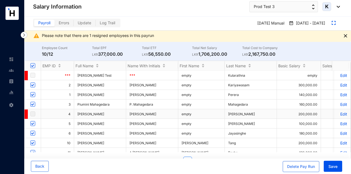
scroll to position [37, 0]
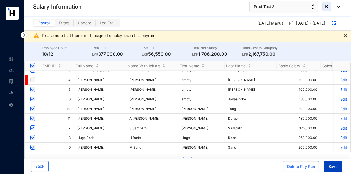
click at [328, 163] on button "Save" at bounding box center [333, 166] width 18 height 11
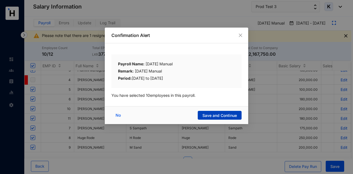
click at [211, 118] on span "Save and Continue" at bounding box center [219, 116] width 34 height 6
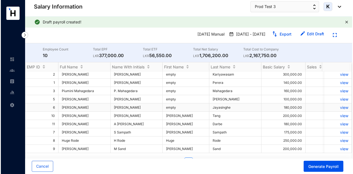
scroll to position [0, 0]
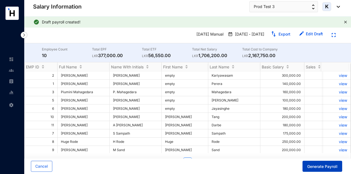
click at [318, 164] on span "Generate Payroll" at bounding box center [322, 167] width 30 height 6
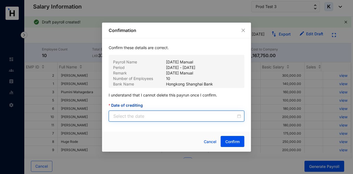
click at [213, 116] on input "Date of crediting" at bounding box center [174, 116] width 123 height 7
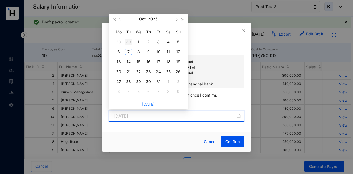
type input "2025-09-30"
click at [161, 83] on div "31" at bounding box center [158, 81] width 7 height 7
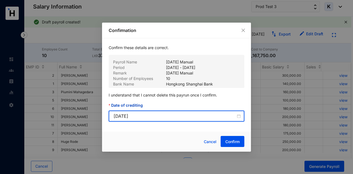
type input "2025-10-31"
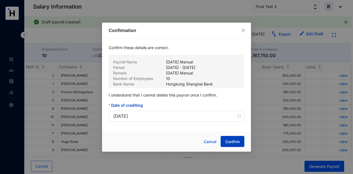
click at [230, 137] on button "Confirm" at bounding box center [233, 141] width 24 height 11
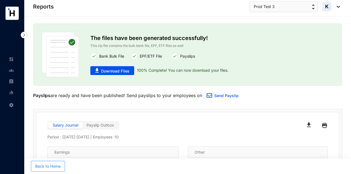
click at [45, 163] on button "Back to Home" at bounding box center [48, 166] width 34 height 11
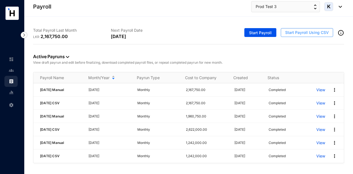
click at [296, 32] on span "Start Payroll Using CSV" at bounding box center [307, 33] width 44 height 6
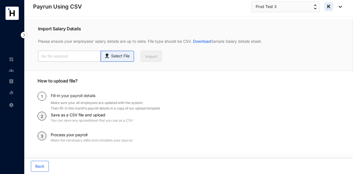
click at [120, 61] on span "Select File" at bounding box center [117, 56] width 33 height 11
click at [0, 0] on input "Select File" at bounding box center [0, 0] width 0 height 0
type input "Standard T5- Payroll (2).csv"
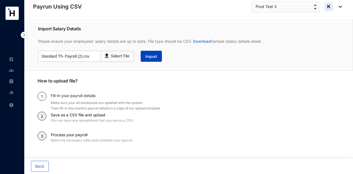
click at [155, 56] on span "Import" at bounding box center [151, 57] width 12 height 6
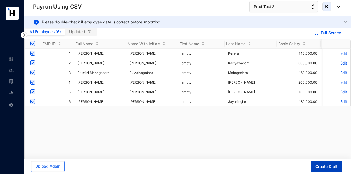
click at [325, 164] on button "Create Draft" at bounding box center [326, 166] width 31 height 11
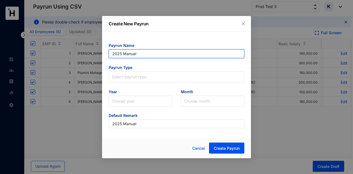
click at [143, 55] on input "2025 Manual" at bounding box center [177, 53] width 136 height 9
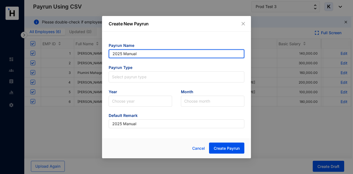
drag, startPoint x: 143, startPoint y: 55, endPoint x: 98, endPoint y: 57, distance: 45.0
click at [98, 57] on div "Create New Payrun Payrun Name 2025 Manual Payrun Type Select payrun type Year C…" at bounding box center [176, 87] width 353 height 174
type input "[DATE] CSV"
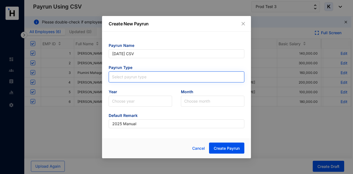
type input "[DATE] CSV"
click at [144, 78] on input "search" at bounding box center [176, 76] width 129 height 8
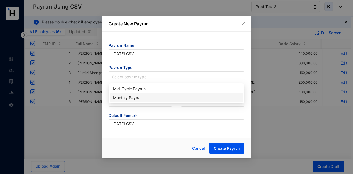
click at [141, 97] on div "Monthly Payrun" at bounding box center [176, 98] width 127 height 6
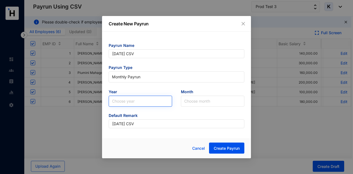
click at [136, 102] on input "search" at bounding box center [140, 101] width 57 height 10
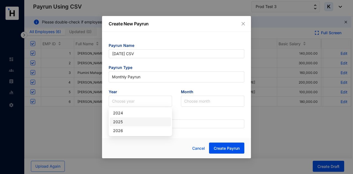
click at [132, 125] on div "2025" at bounding box center [140, 121] width 61 height 9
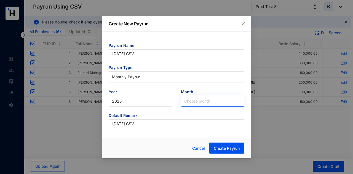
click at [208, 104] on input "search" at bounding box center [212, 101] width 57 height 10
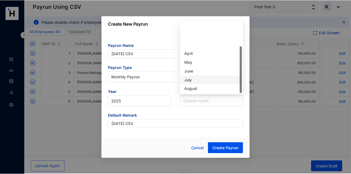
scroll to position [35, 0]
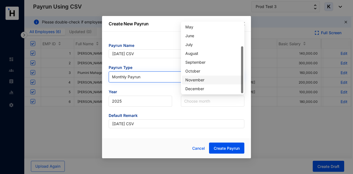
click at [201, 80] on div "November" at bounding box center [212, 80] width 55 height 6
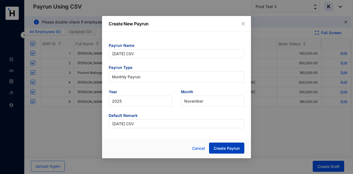
click at [226, 148] on span "Create Payrun" at bounding box center [227, 149] width 26 height 6
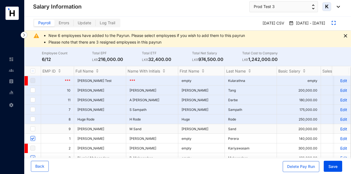
click at [29, 128] on td at bounding box center [33, 129] width 17 height 10
click at [31, 128] on input "checkbox" at bounding box center [32, 128] width 5 height 5
checkbox input "true"
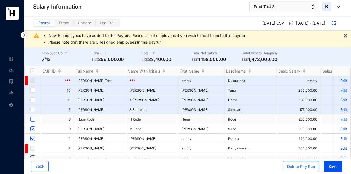
click at [34, 119] on input "checkbox" at bounding box center [32, 119] width 5 height 5
checkbox input "true"
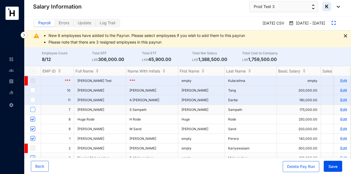
click at [34, 110] on input "checkbox" at bounding box center [32, 109] width 5 height 5
checkbox input "true"
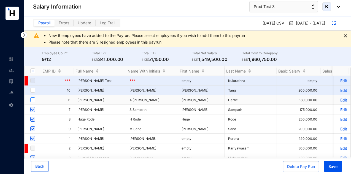
click at [32, 99] on input "checkbox" at bounding box center [32, 99] width 5 height 5
checkbox input "true"
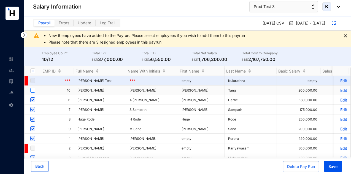
click at [32, 89] on input "checkbox" at bounding box center [32, 90] width 5 height 5
checkbox input "true"
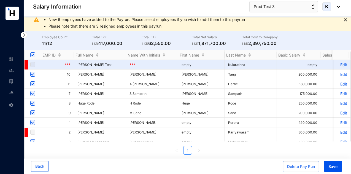
click at [338, 122] on p "Edit" at bounding box center [343, 122] width 10 height 5
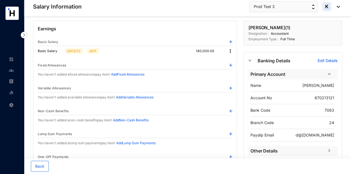
scroll to position [44, 0]
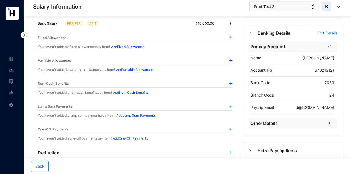
click at [230, 105] on img at bounding box center [230, 106] width 3 height 3
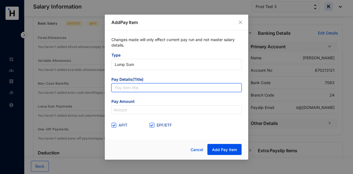
click at [139, 87] on input "text" at bounding box center [176, 87] width 130 height 9
type input "Sales"
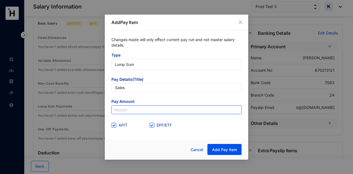
click at [149, 107] on input at bounding box center [177, 110] width 130 height 9
type input "1,200,000"
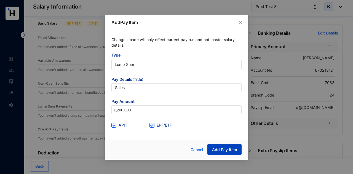
click at [225, 147] on button "Add Pay Item" at bounding box center [224, 149] width 34 height 11
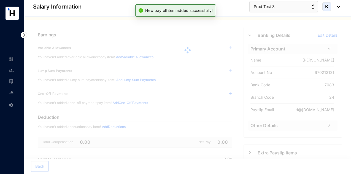
scroll to position [0, 0]
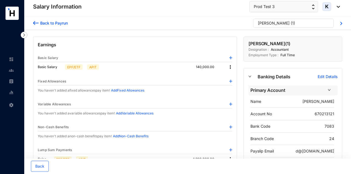
click at [273, 21] on div "[PERSON_NAME]" at bounding box center [274, 23] width 32 height 6
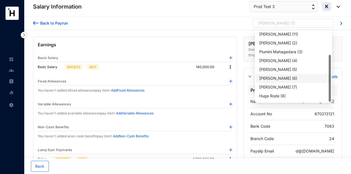
scroll to position [35, 0]
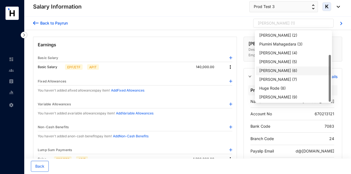
click at [282, 68] on div "[PERSON_NAME]" at bounding box center [275, 71] width 32 height 6
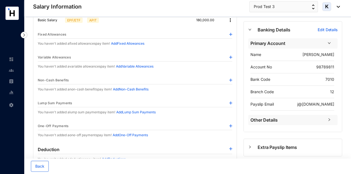
scroll to position [83, 0]
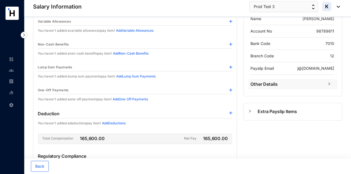
click at [230, 65] on div at bounding box center [230, 68] width 3 height 6
click at [231, 66] on img at bounding box center [230, 67] width 3 height 3
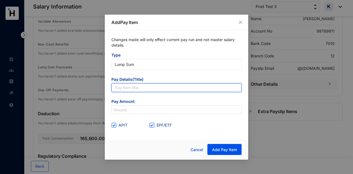
click at [182, 91] on input "text" at bounding box center [176, 87] width 130 height 9
type input "Sales"
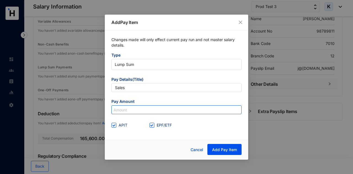
click at [146, 105] on div at bounding box center [176, 109] width 130 height 9
click at [148, 109] on input at bounding box center [177, 110] width 130 height 9
type input "1,600,000"
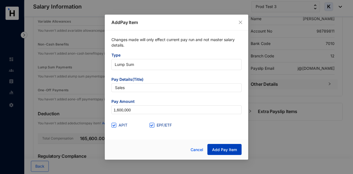
click at [219, 146] on button "Add Pay Item" at bounding box center [224, 149] width 34 height 11
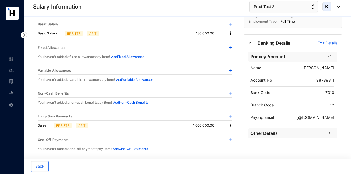
scroll to position [0, 0]
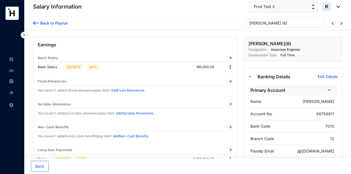
click at [264, 21] on div "[PERSON_NAME]" at bounding box center [265, 23] width 32 height 6
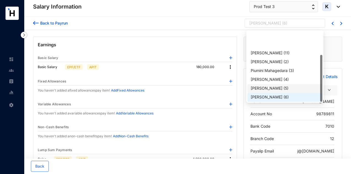
scroll to position [35, 0]
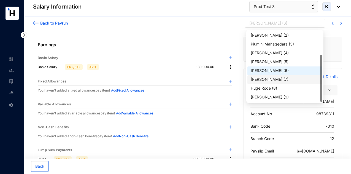
click at [274, 79] on div "[PERSON_NAME]" at bounding box center [267, 80] width 32 height 6
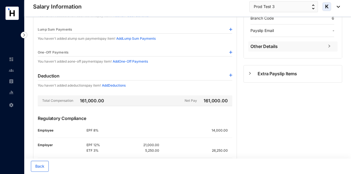
scroll to position [83, 0]
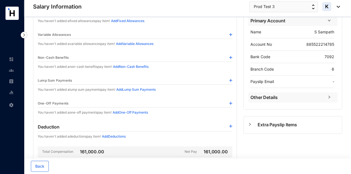
click at [231, 102] on img at bounding box center [230, 103] width 3 height 3
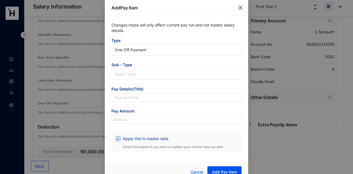
click at [241, 7] on icon "close" at bounding box center [240, 8] width 4 height 4
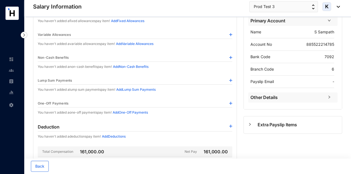
click at [231, 79] on img at bounding box center [230, 80] width 3 height 3
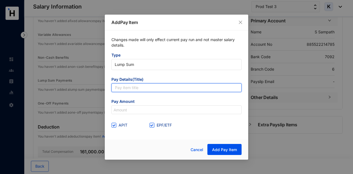
click at [158, 85] on input "text" at bounding box center [176, 87] width 130 height 9
type input "Vehicle"
click at [169, 88] on input "Vehicle" at bounding box center [176, 87] width 130 height 9
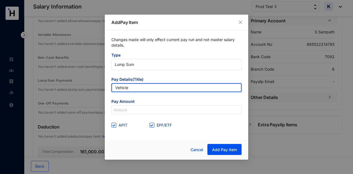
drag, startPoint x: 169, startPoint y: 88, endPoint x: 100, endPoint y: 90, distance: 68.7
click at [100, 90] on div "Add Pay Item Changes made will only effect current pay run and not master salar…" at bounding box center [176, 87] width 353 height 174
type input "Sales"
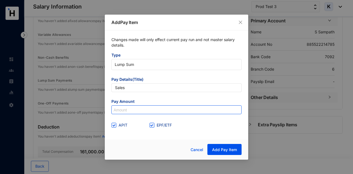
drag, startPoint x: 157, startPoint y: 108, endPoint x: 157, endPoint y: 112, distance: 3.9
click at [157, 108] on input at bounding box center [177, 110] width 130 height 9
paste input "1,500,000"
type input "1,500,000"
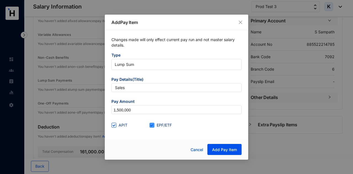
click at [154, 123] on span "EPF/ETF" at bounding box center [164, 125] width 20 height 6
click at [153, 123] on input "EPF/ETF" at bounding box center [151, 125] width 4 height 4
checkbox input "false"
click at [110, 125] on div "Changes made will only effect current pay run and not master salary details. Ty…" at bounding box center [176, 83] width 143 height 106
click at [112, 126] on input "APIT" at bounding box center [113, 125] width 4 height 4
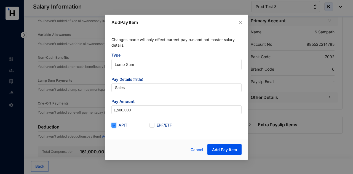
checkbox input "false"
click at [218, 147] on span "Add Pay Item" at bounding box center [224, 150] width 25 height 6
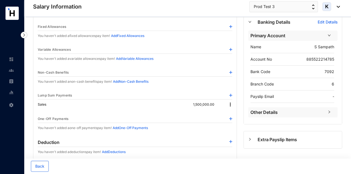
scroll to position [0, 0]
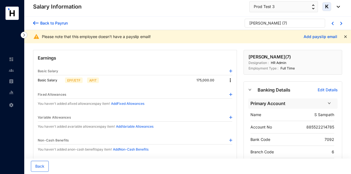
click at [267, 24] on div "[PERSON_NAME]" at bounding box center [265, 23] width 32 height 6
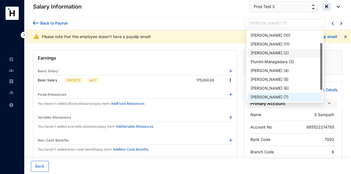
scroll to position [35, 0]
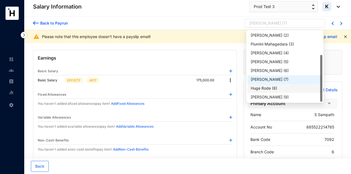
click at [273, 86] on p "( 8 )" at bounding box center [274, 88] width 5 height 6
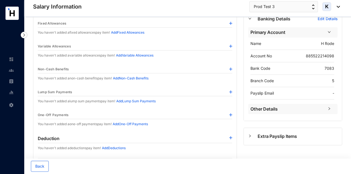
scroll to position [83, 0]
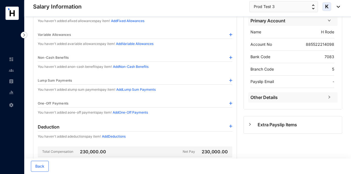
click at [230, 79] on img at bounding box center [230, 80] width 3 height 3
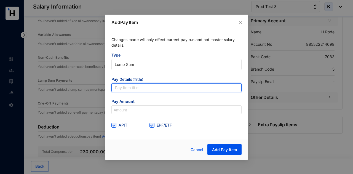
click at [166, 88] on input "text" at bounding box center [176, 87] width 130 height 9
type input "Sales"
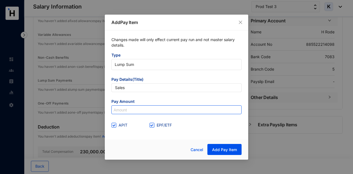
paste input "1,500,000"
type input "1,500,000"
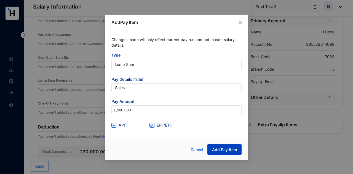
click at [217, 147] on span "Add Pay Item" at bounding box center [224, 150] width 25 height 6
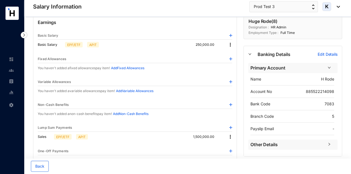
scroll to position [0, 0]
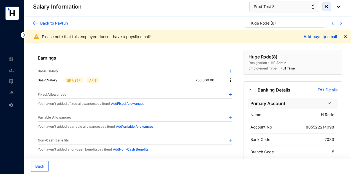
click at [262, 24] on div "Huge Rode" at bounding box center [259, 23] width 20 height 6
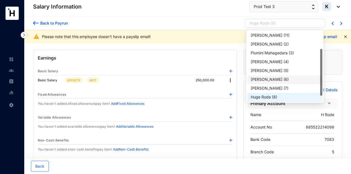
scroll to position [35, 0]
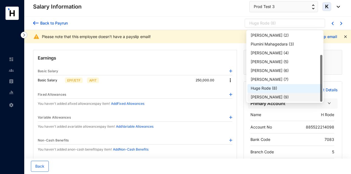
click at [272, 96] on div "Marie Sand ( 9 )" at bounding box center [285, 97] width 68 height 6
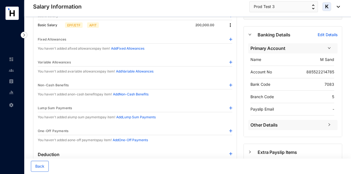
scroll to position [110, 0]
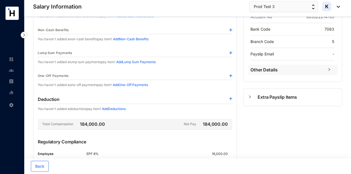
click at [230, 52] on img at bounding box center [230, 52] width 3 height 3
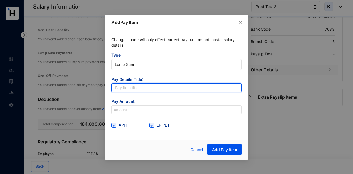
click at [174, 87] on input "text" at bounding box center [176, 87] width 130 height 9
type input "Sales"
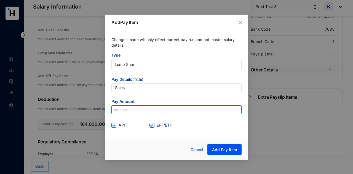
click at [139, 109] on input at bounding box center [177, 110] width 130 height 9
paste input "1,400,000"
type input "1,400,000"
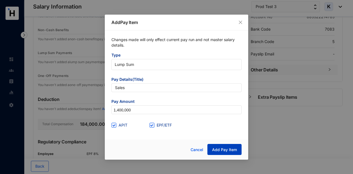
click at [236, 148] on span "Add Pay Item" at bounding box center [224, 150] width 25 height 6
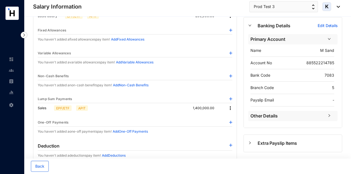
scroll to position [0, 0]
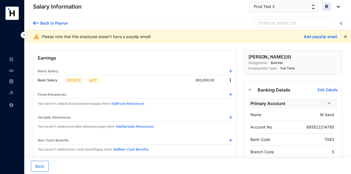
click at [272, 22] on div "[PERSON_NAME]" at bounding box center [274, 23] width 32 height 6
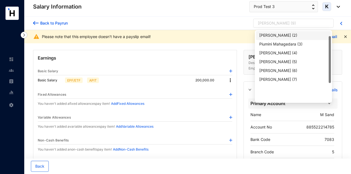
scroll to position [8, 0]
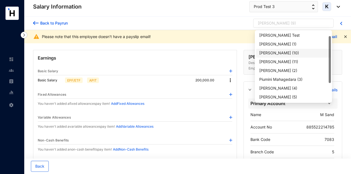
scroll to position [8, 0]
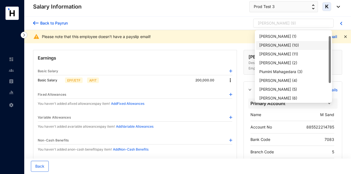
click at [285, 45] on div "Tim Tang ( 10 )" at bounding box center [293, 45] width 68 height 6
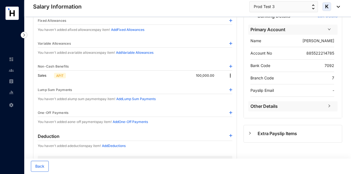
scroll to position [83, 0]
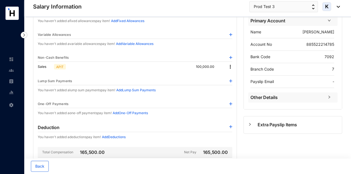
click at [231, 79] on img at bounding box center [230, 80] width 3 height 3
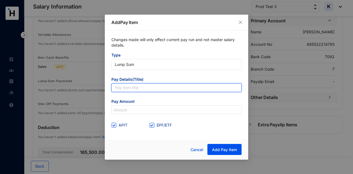
click at [151, 88] on input "text" at bounding box center [176, 87] width 130 height 9
type input "Sales"
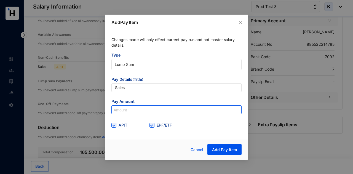
click at [134, 109] on input at bounding box center [177, 110] width 130 height 9
paste input "1,000,000"
type input "1,000,000"
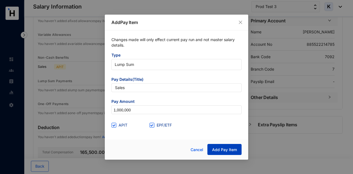
click at [221, 150] on span "Add Pay Item" at bounding box center [224, 150] width 25 height 6
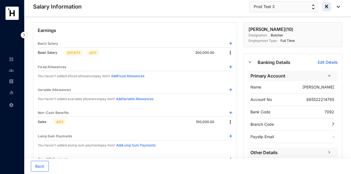
scroll to position [55, 0]
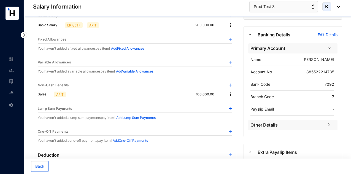
click at [229, 106] on div "Lump Sum Payments" at bounding box center [135, 109] width 195 height 8
click at [230, 108] on img at bounding box center [230, 108] width 3 height 3
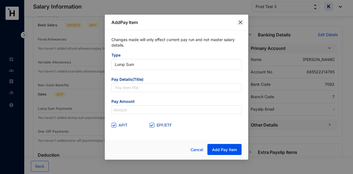
drag, startPoint x: 236, startPoint y: 18, endPoint x: 238, endPoint y: 20, distance: 3.0
click at [236, 18] on div "Add Pay Item" at bounding box center [176, 23] width 143 height 16
click at [244, 23] on div "Add Pay Item" at bounding box center [176, 23] width 143 height 16
click at [240, 20] on button "Close" at bounding box center [240, 22] width 6 height 6
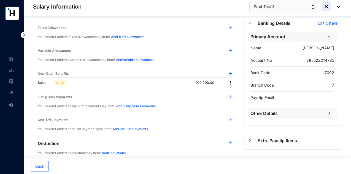
scroll to position [83, 0]
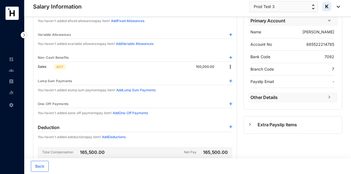
click at [230, 81] on img at bounding box center [230, 80] width 3 height 3
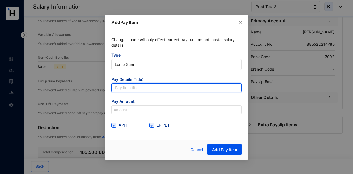
click at [152, 90] on input "text" at bounding box center [176, 87] width 130 height 9
type input "Vehicle"
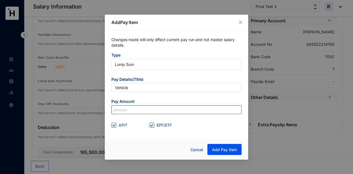
paste input "1,000,000"
type input "1,000,000"
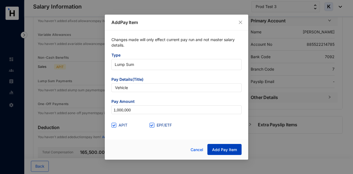
click at [215, 150] on span "Add Pay Item" at bounding box center [224, 150] width 25 height 6
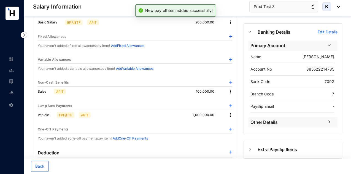
scroll to position [0, 0]
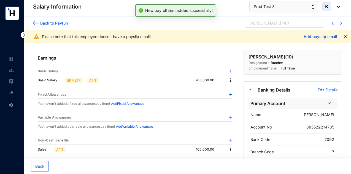
click at [282, 27] on p "( 10 )" at bounding box center [285, 24] width 7 height 8
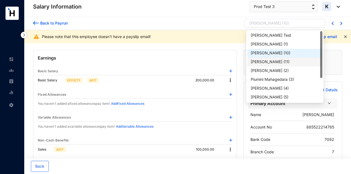
click at [284, 63] on p "( 11 )" at bounding box center [287, 62] width 6 height 6
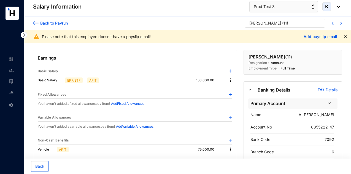
click at [116, 3] on div "Salary Information Prod Test 3 K" at bounding box center [186, 6] width 307 height 11
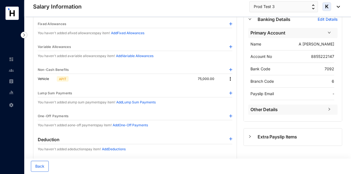
scroll to position [83, 0]
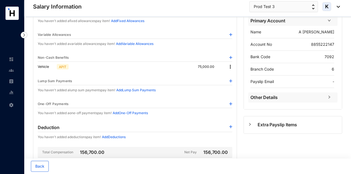
click at [232, 79] on img at bounding box center [230, 80] width 3 height 3
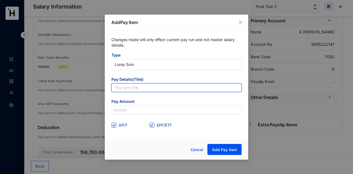
click at [205, 86] on input "text" at bounding box center [176, 87] width 130 height 9
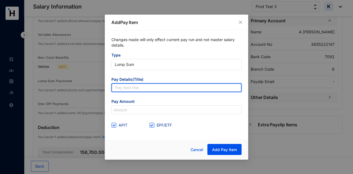
type input "Sales"
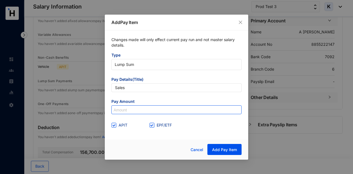
paste input "1,000,000"
type input "1,000,000"
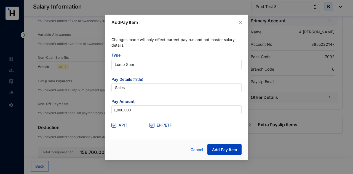
click at [221, 150] on span "Add Pay Item" at bounding box center [224, 150] width 25 height 6
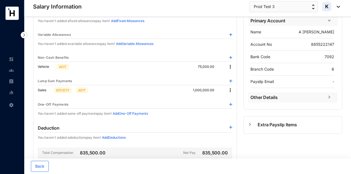
click at [230, 87] on img at bounding box center [231, 90] width 6 height 6
click at [234, 96] on span "Edit" at bounding box center [238, 99] width 12 height 6
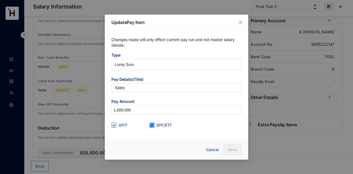
click at [154, 125] on span at bounding box center [151, 125] width 5 height 5
click at [153, 125] on input "EPF/ETF" at bounding box center [151, 125] width 4 height 4
checkbox input "false"
click at [121, 124] on span "APIT" at bounding box center [122, 125] width 13 height 6
click at [115, 124] on input "APIT" at bounding box center [113, 125] width 4 height 4
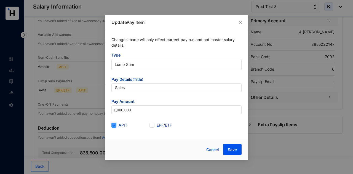
checkbox input "false"
click at [225, 147] on button "Save" at bounding box center [232, 149] width 18 height 11
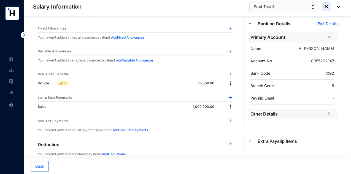
scroll to position [0, 0]
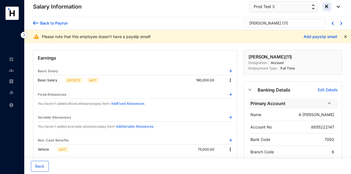
click at [39, 24] on div "Back to Payrun" at bounding box center [53, 23] width 29 height 6
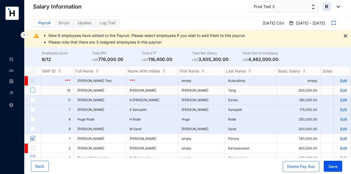
click at [34, 91] on input "checkbox" at bounding box center [32, 90] width 5 height 5
checkbox input "true"
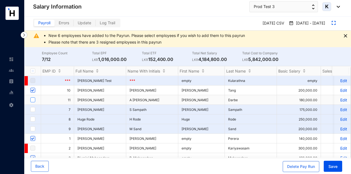
click at [34, 100] on input "checkbox" at bounding box center [32, 99] width 5 height 5
checkbox input "true"
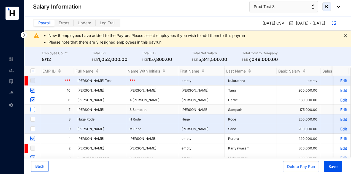
click at [33, 111] on label at bounding box center [32, 109] width 5 height 6
click at [33, 111] on input "checkbox" at bounding box center [32, 109] width 5 height 5
checkbox input "true"
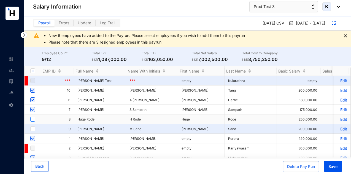
click at [32, 119] on input "checkbox" at bounding box center [32, 119] width 5 height 5
checkbox input "true"
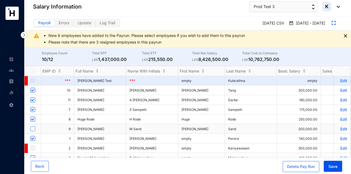
click at [32, 126] on input "checkbox" at bounding box center [32, 128] width 5 height 5
checkbox input "true"
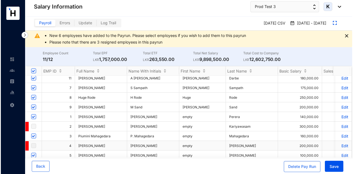
scroll to position [37, 0]
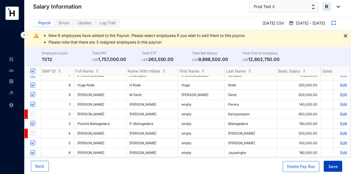
click at [330, 162] on button "Save" at bounding box center [333, 166] width 18 height 11
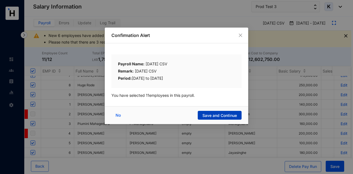
click at [225, 114] on span "Save and Continue" at bounding box center [219, 116] width 34 height 6
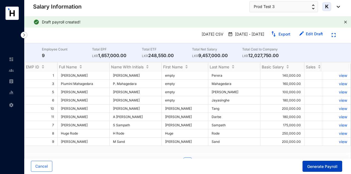
click at [317, 165] on span "Generate Payroll" at bounding box center [322, 167] width 30 height 6
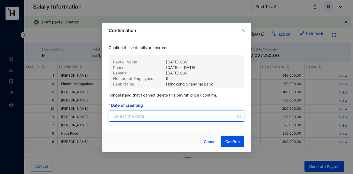
click at [203, 115] on input "Date of crediting" at bounding box center [174, 116] width 123 height 7
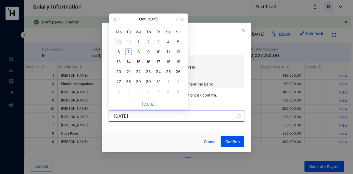
type input "2025-09-29"
click at [120, 20] on span "button" at bounding box center [120, 19] width 3 height 3
click at [173, 17] on div "Aug 2025" at bounding box center [148, 19] width 79 height 11
click at [176, 20] on button "button" at bounding box center [176, 19] width 6 height 11
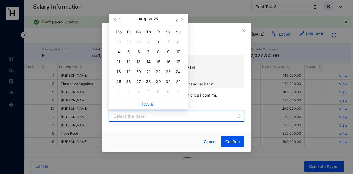
click at [176, 20] on span "button" at bounding box center [176, 19] width 3 height 3
click at [176, 22] on button "button" at bounding box center [176, 19] width 6 height 11
click at [181, 78] on div "30" at bounding box center [178, 81] width 7 height 7
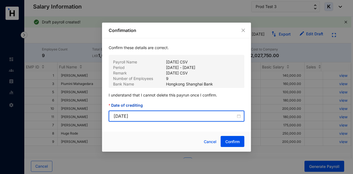
type input "2025-11-30"
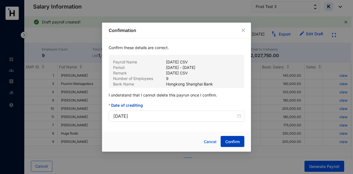
click at [230, 140] on span "Confirm" at bounding box center [232, 142] width 14 height 6
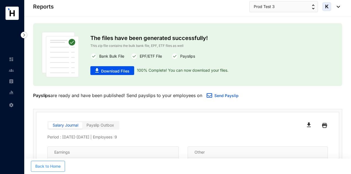
click at [62, 163] on button "Back to Home" at bounding box center [48, 166] width 34 height 11
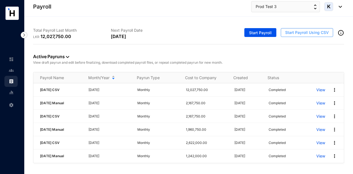
click at [302, 31] on span "Start Payroll Using CSV" at bounding box center [307, 33] width 44 height 6
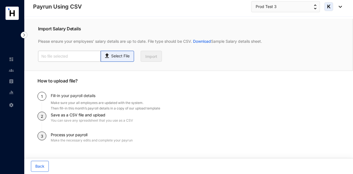
click at [122, 52] on div "Select File" at bounding box center [117, 55] width 27 height 8
click at [0, 0] on input "Select File" at bounding box center [0, 0] width 0 height 0
type input "Standard T5- Payroll (2).csv"
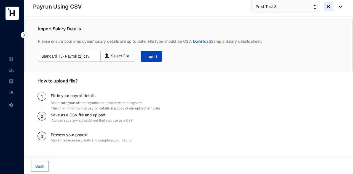
click at [157, 56] on span "Import" at bounding box center [151, 57] width 12 height 6
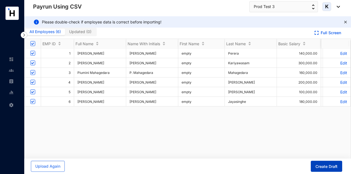
click at [316, 163] on button "Create Draft" at bounding box center [326, 166] width 31 height 11
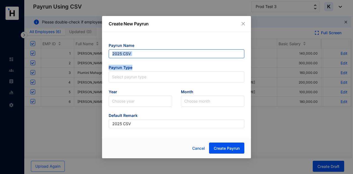
click at [140, 58] on form "Payrun Name 2025 CSV Payrun Type Select payrun type Year Choose year Month Choo…" at bounding box center [177, 85] width 136 height 85
click at [146, 54] on input "2025 CSV" at bounding box center [177, 53] width 136 height 9
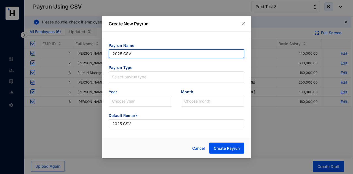
drag, startPoint x: 147, startPoint y: 55, endPoint x: 91, endPoint y: 60, distance: 56.2
click at [91, 60] on div "Create New Payrun Payrun Name 2025 CSV Payrun Type Select payrun type Year Choo…" at bounding box center [176, 87] width 353 height 174
type input "[DATE] CSV"
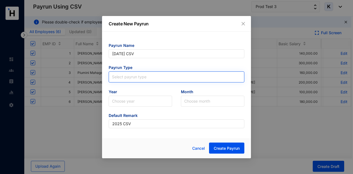
type input "[DATE] CSV"
click at [145, 76] on input "search" at bounding box center [176, 76] width 129 height 8
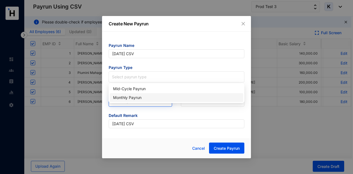
click at [142, 96] on div "Monthly Payrun" at bounding box center [176, 98] width 127 height 6
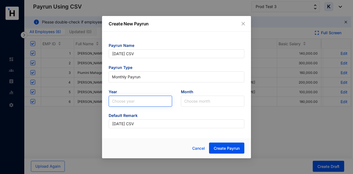
click at [143, 104] on input "search" at bounding box center [140, 101] width 57 height 10
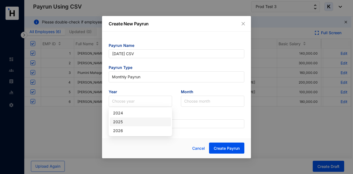
click at [137, 122] on div "2025" at bounding box center [140, 122] width 55 height 6
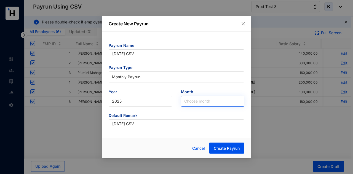
click at [203, 106] on input "search" at bounding box center [212, 101] width 57 height 10
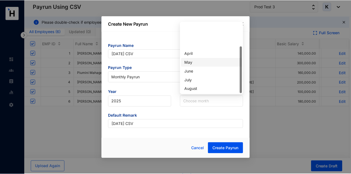
scroll to position [35, 0]
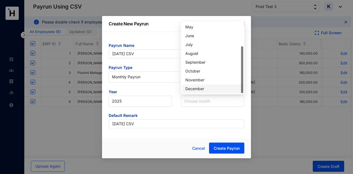
click at [207, 87] on div "December" at bounding box center [212, 89] width 55 height 6
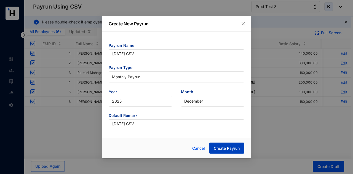
click at [225, 152] on button "Create Payrun" at bounding box center [226, 148] width 35 height 11
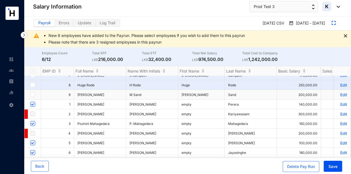
scroll to position [10, 0]
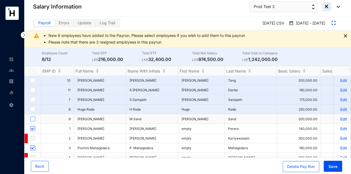
click at [32, 119] on input "checkbox" at bounding box center [32, 118] width 5 height 5
checkbox input "true"
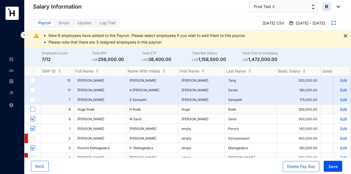
click at [34, 107] on input "checkbox" at bounding box center [32, 109] width 5 height 5
checkbox input "true"
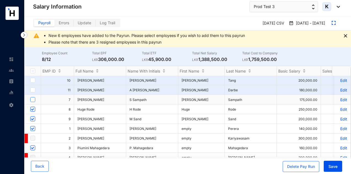
click at [33, 100] on input "checkbox" at bounding box center [32, 99] width 5 height 5
checkbox input "true"
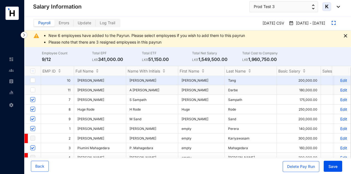
click at [34, 91] on input "checkbox" at bounding box center [32, 89] width 5 height 5
checkbox input "true"
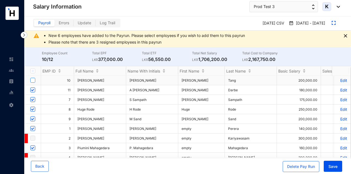
click at [34, 80] on input "checkbox" at bounding box center [32, 80] width 5 height 5
checkbox input "true"
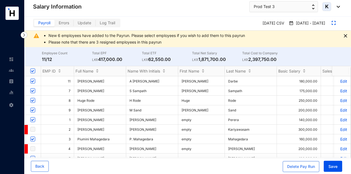
scroll to position [37, 0]
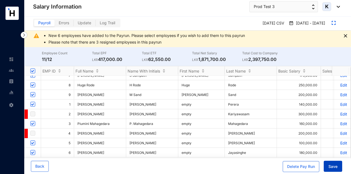
click at [334, 166] on span "Save" at bounding box center [333, 167] width 9 height 6
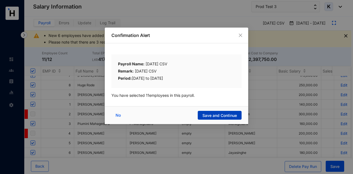
click at [215, 114] on span "Save and Continue" at bounding box center [219, 116] width 34 height 6
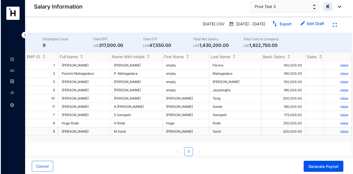
scroll to position [12, 0]
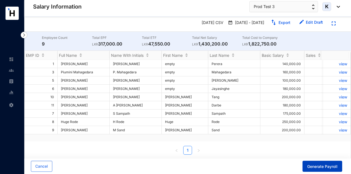
click at [311, 167] on span "Generate Payroll" at bounding box center [322, 167] width 30 height 6
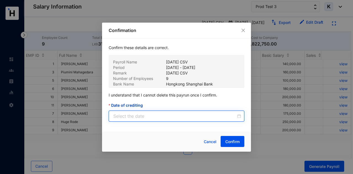
click at [203, 114] on input "Date of crediting" at bounding box center [174, 116] width 123 height 7
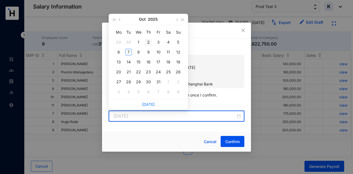
type input "2025-10-02"
click at [174, 20] on button "button" at bounding box center [176, 19] width 6 height 11
type input "2025-12-31"
click at [139, 80] on div "31" at bounding box center [138, 82] width 7 height 7
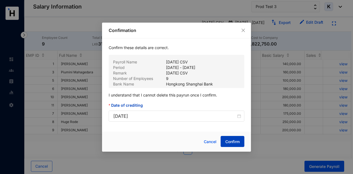
click at [230, 143] on span "Confirm" at bounding box center [232, 142] width 14 height 6
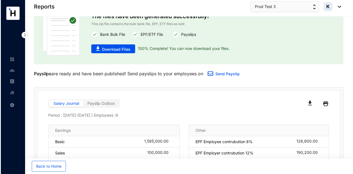
scroll to position [34, 0]
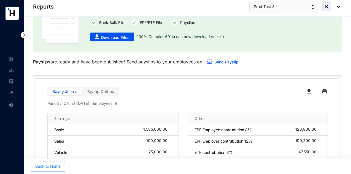
click at [64, 167] on button "Back to Home" at bounding box center [48, 166] width 34 height 11
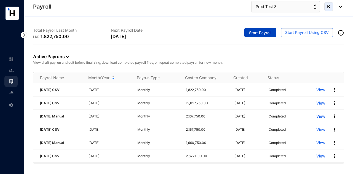
click at [264, 32] on span "Start Payroll" at bounding box center [260, 33] width 23 height 6
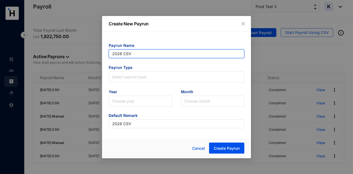
click at [158, 54] on input "2026 CSV" at bounding box center [177, 53] width 136 height 9
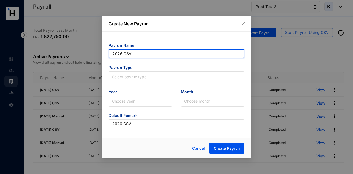
drag, startPoint x: 157, startPoint y: 54, endPoint x: 63, endPoint y: 59, distance: 94.2
click at [63, 59] on div "Create New Payrun Payrun Name 2026 CSV Payrun Type Select payrun type Year Choo…" at bounding box center [176, 87] width 353 height 174
type input "2026 JAN Manual"
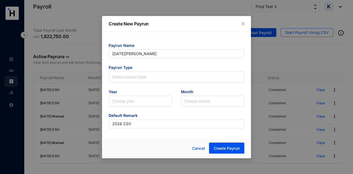
type input "2026 JAN Manual"
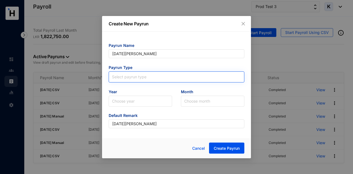
click at [118, 80] on span at bounding box center [176, 77] width 129 height 10
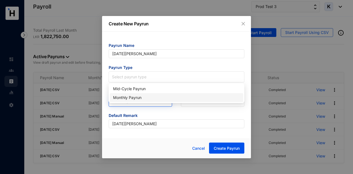
click at [124, 97] on div "Monthly Payrun" at bounding box center [176, 98] width 127 height 6
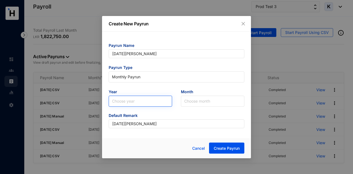
click at [143, 104] on input "search" at bounding box center [140, 101] width 57 height 10
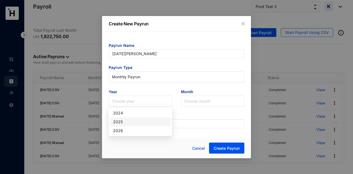
click at [142, 121] on div "2025" at bounding box center [140, 122] width 55 height 6
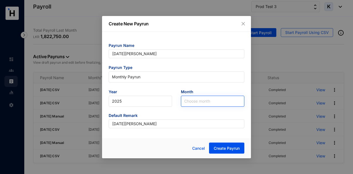
click at [201, 96] on input "search" at bounding box center [212, 101] width 57 height 10
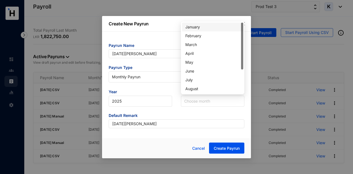
click at [204, 27] on div "January" at bounding box center [212, 27] width 55 height 6
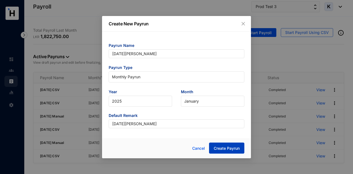
click at [225, 149] on span "Create Payrun" at bounding box center [227, 149] width 26 height 6
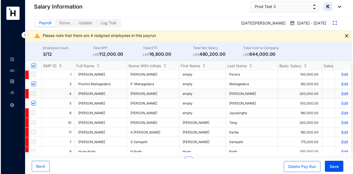
scroll to position [37, 0]
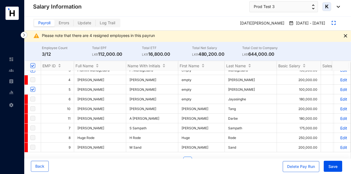
click at [67, 20] on label "Errors" at bounding box center [64, 23] width 19 height 6
click at [55, 24] on input "Errors" at bounding box center [55, 24] width 0 height 0
checkbox input "false"
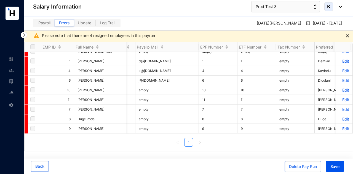
scroll to position [0, 0]
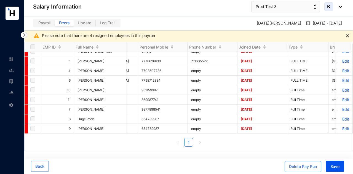
click at [325, 149] on div "EMP ID Full Name Name With Initials First Name Last Name Basic Salary Sales Veh…" at bounding box center [188, 96] width 329 height 109
click at [309, 165] on div "Delete Pay Run" at bounding box center [303, 167] width 28 height 6
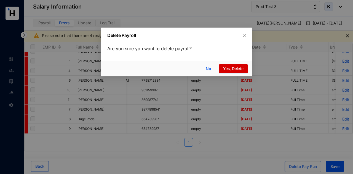
click at [237, 68] on span "Yes, Delete" at bounding box center [233, 69] width 20 height 6
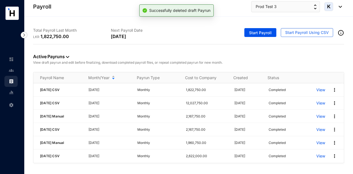
click at [263, 28] on div "Start Payroll Start Payroll Using CSV" at bounding box center [266, 33] width 155 height 21
click at [263, 28] on button "Start Payroll" at bounding box center [260, 32] width 32 height 9
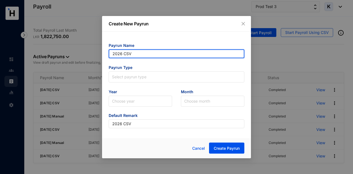
drag, startPoint x: 154, startPoint y: 57, endPoint x: 76, endPoint y: 59, distance: 78.3
click at [76, 59] on div "Create New Payrun Payrun Name 2026 CSV Payrun Type Select payrun type Year Choo…" at bounding box center [176, 87] width 353 height 174
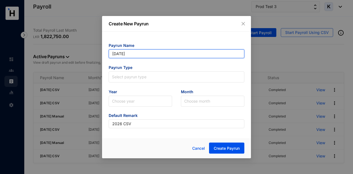
type input "[DATE] Manual"
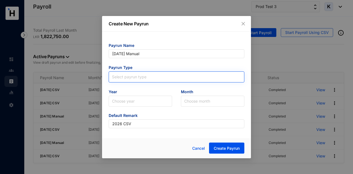
type input "[DATE] Manual"
click at [139, 78] on input "search" at bounding box center [176, 76] width 129 height 8
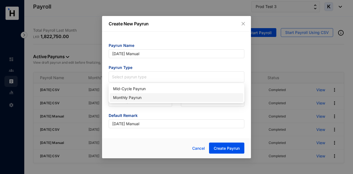
click at [135, 98] on div "Monthly Payrun" at bounding box center [176, 98] width 127 height 6
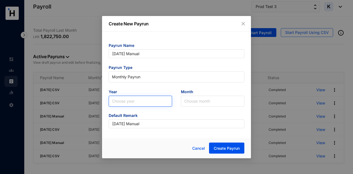
click at [130, 96] on input "search" at bounding box center [140, 101] width 57 height 10
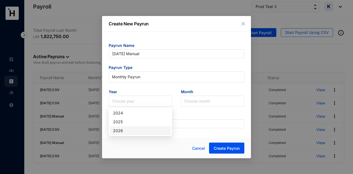
drag, startPoint x: 128, startPoint y: 131, endPoint x: 130, endPoint y: 129, distance: 2.9
click at [128, 131] on div "2026" at bounding box center [140, 131] width 55 height 6
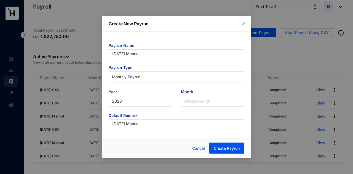
click at [190, 106] on form "Payrun Name JAN 2026 Manual Payrun Type Monthly Payrun Year 2026 2026 Month Cho…" at bounding box center [177, 85] width 136 height 85
click at [195, 102] on input "search" at bounding box center [212, 101] width 57 height 10
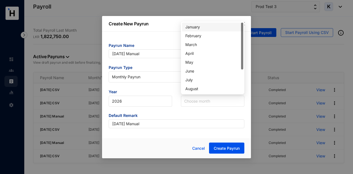
click at [200, 26] on div "January" at bounding box center [212, 27] width 55 height 6
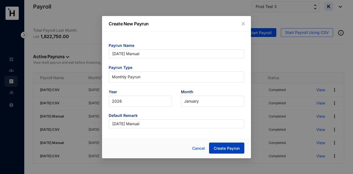
click at [234, 146] on span "Create Payrun" at bounding box center [227, 149] width 26 height 6
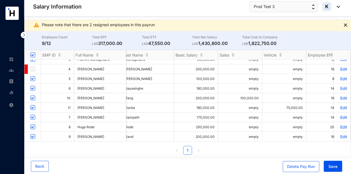
scroll to position [0, 200]
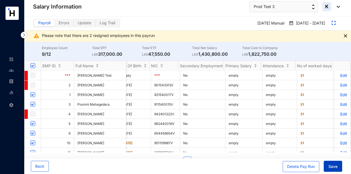
click at [334, 166] on span "Save" at bounding box center [333, 167] width 9 height 6
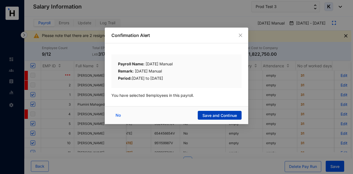
click at [222, 114] on span "Save and Continue" at bounding box center [219, 116] width 34 height 6
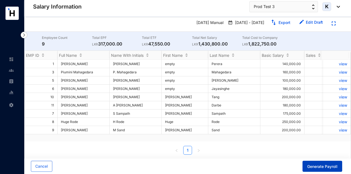
click at [315, 169] on span "Generate Payroll" at bounding box center [322, 167] width 30 height 6
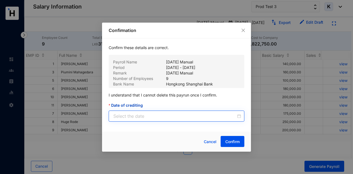
click at [174, 111] on div at bounding box center [177, 116] width 136 height 11
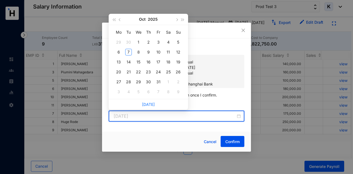
type input "[DATE]"
click at [175, 21] on button "button" at bounding box center [176, 19] width 6 height 11
click at [174, 22] on button "button" at bounding box center [176, 19] width 6 height 11
type input "2026-01-31"
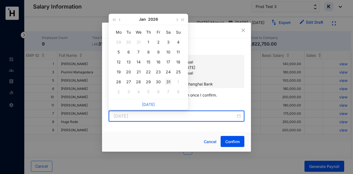
click at [170, 82] on div "31" at bounding box center [168, 82] width 7 height 7
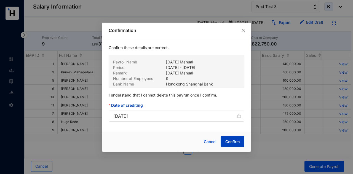
click at [234, 142] on span "Confirm" at bounding box center [232, 142] width 14 height 6
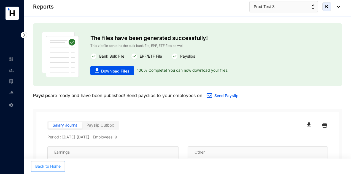
click at [62, 166] on button "Back to Home" at bounding box center [48, 166] width 34 height 11
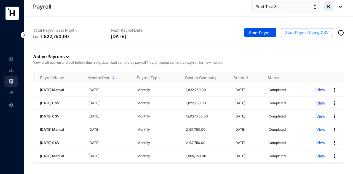
click at [293, 32] on span "Start Payroll Using CSV" at bounding box center [307, 33] width 44 height 6
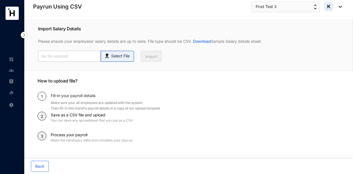
click at [118, 59] on span "Select File" at bounding box center [117, 56] width 33 height 11
click at [0, 0] on input "Select File" at bounding box center [0, 0] width 0 height 0
type input "Standard T5- Payroll (2).csv"
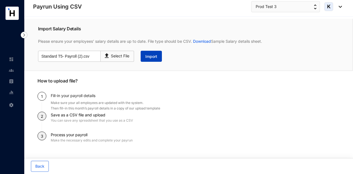
click at [149, 53] on button "Import" at bounding box center [151, 56] width 21 height 11
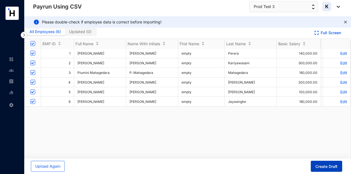
click at [322, 167] on span "Create Draft" at bounding box center [327, 167] width 22 height 6
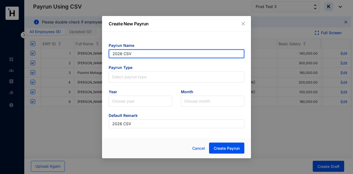
drag, startPoint x: 139, startPoint y: 53, endPoint x: 76, endPoint y: 58, distance: 63.1
click at [76, 58] on div "Create New Payrun Payrun Name 2026 CSV Payrun Type Select payrun type Year Choo…" at bounding box center [176, 87] width 353 height 174
type input "G"
type input "[DATE] CSV"
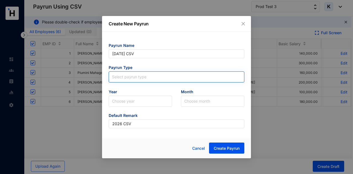
type input "[DATE] CSV"
click at [149, 79] on input "search" at bounding box center [176, 76] width 129 height 8
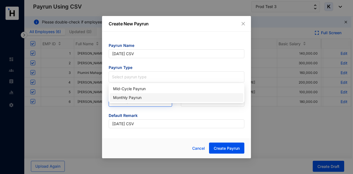
click at [143, 95] on div "Monthly Payrun" at bounding box center [176, 98] width 127 height 6
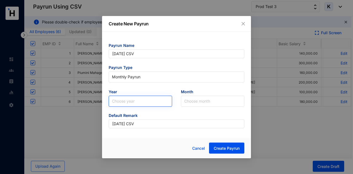
click at [141, 104] on input "search" at bounding box center [140, 101] width 57 height 10
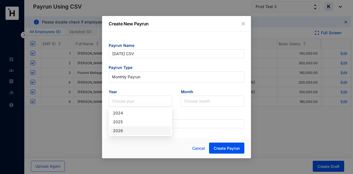
click at [138, 128] on div "2026" at bounding box center [140, 131] width 55 height 6
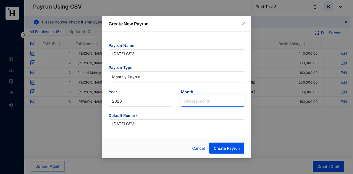
click at [204, 103] on input "search" at bounding box center [212, 101] width 57 height 10
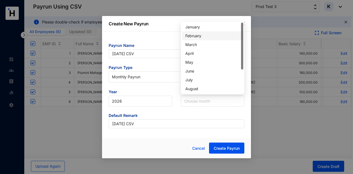
click at [195, 35] on div "February" at bounding box center [212, 36] width 55 height 6
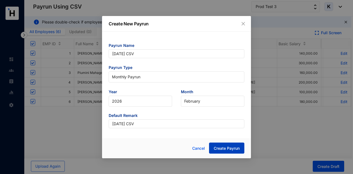
click at [238, 144] on button "Create Payrun" at bounding box center [226, 148] width 35 height 11
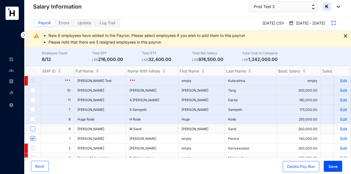
click at [31, 129] on input "checkbox" at bounding box center [32, 128] width 5 height 5
checkbox input "true"
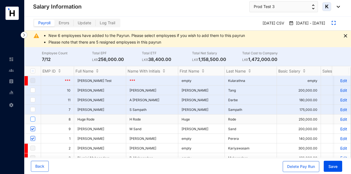
click at [33, 119] on input "checkbox" at bounding box center [32, 119] width 5 height 5
checkbox input "true"
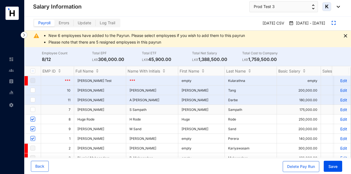
click at [30, 108] on td at bounding box center [33, 110] width 17 height 10
drag, startPoint x: 31, startPoint y: 108, endPoint x: 32, endPoint y: 102, distance: 6.6
click at [31, 108] on input "checkbox" at bounding box center [32, 109] width 5 height 5
checkbox input "true"
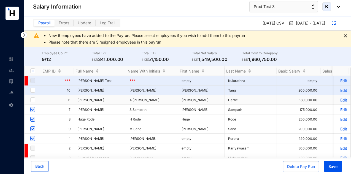
click at [32, 95] on td at bounding box center [33, 100] width 17 height 10
click at [33, 101] on input "checkbox" at bounding box center [32, 99] width 5 height 5
checkbox input "true"
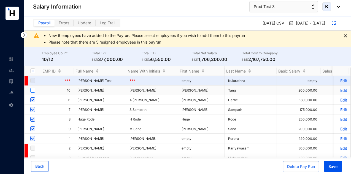
click at [32, 90] on input "checkbox" at bounding box center [32, 90] width 5 height 5
checkbox input "true"
click at [339, 89] on p "Edit" at bounding box center [343, 90] width 10 height 5
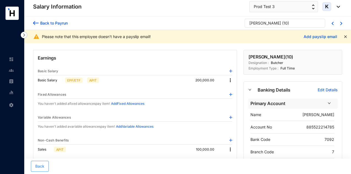
click at [43, 164] on span "Back" at bounding box center [39, 166] width 9 height 6
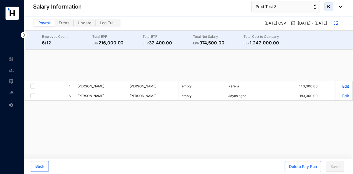
checkbox input "true"
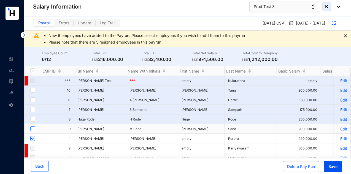
click at [34, 127] on input "checkbox" at bounding box center [32, 128] width 5 height 5
checkbox input "true"
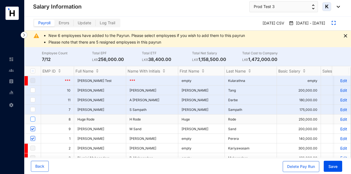
click at [35, 118] on input "checkbox" at bounding box center [32, 119] width 5 height 5
checkbox input "true"
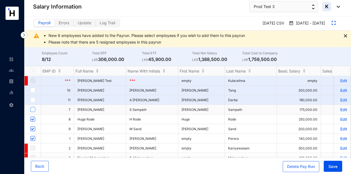
click at [33, 108] on input "checkbox" at bounding box center [32, 109] width 5 height 5
checkbox input "true"
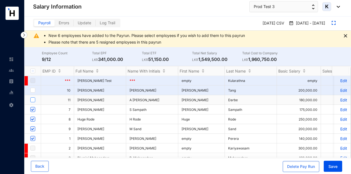
click at [33, 100] on input "checkbox" at bounding box center [32, 99] width 5 height 5
checkbox input "true"
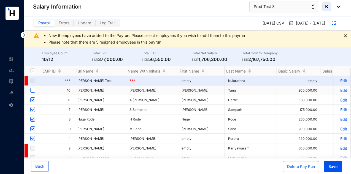
click at [33, 91] on input "checkbox" at bounding box center [32, 90] width 5 height 5
checkbox input "true"
click at [158, 160] on div "Back Delete Pay Run Save" at bounding box center [186, 166] width 329 height 15
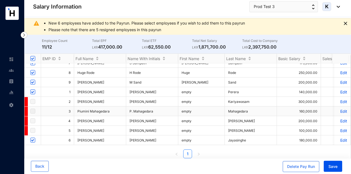
scroll to position [16, 0]
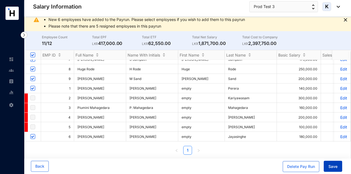
click at [339, 166] on button "Save" at bounding box center [333, 166] width 18 height 11
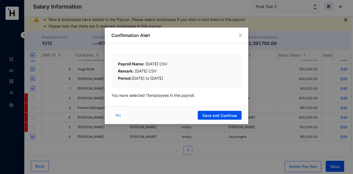
click at [120, 113] on span "No" at bounding box center [118, 115] width 5 height 6
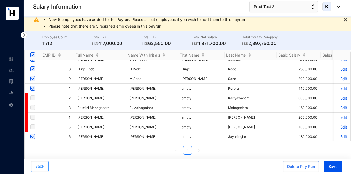
click at [36, 164] on span "Back" at bounding box center [39, 166] width 9 height 6
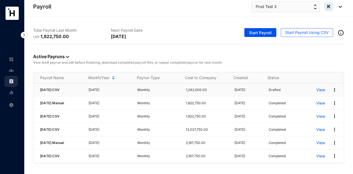
click at [332, 89] on img at bounding box center [335, 90] width 6 height 6
click at [299, 77] on th "Status" at bounding box center [284, 77] width 47 height 11
click at [304, 64] on p "View draft payrun and edit before finalizing, download completed payroll files,…" at bounding box center [188, 63] width 311 height 6
click at [332, 88] on img at bounding box center [335, 90] width 6 height 6
click at [318, 88] on p "View" at bounding box center [320, 90] width 9 height 6
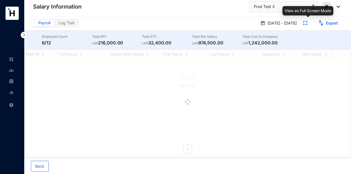
click at [297, 21] on p "[DATE] - [DATE]" at bounding box center [280, 23] width 31 height 6
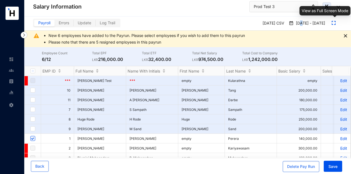
click at [330, 24] on button "button" at bounding box center [334, 23] width 15 height 9
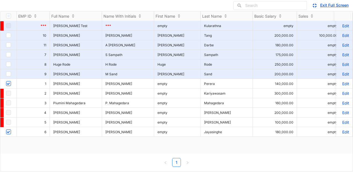
click at [329, 4] on link "Exit Full Screen" at bounding box center [334, 5] width 28 height 5
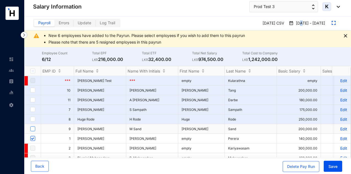
click at [33, 128] on input "checkbox" at bounding box center [32, 128] width 5 height 5
checkbox input "true"
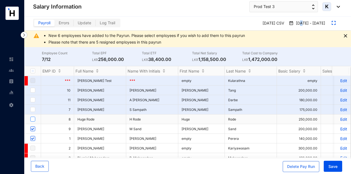
click at [33, 119] on input "checkbox" at bounding box center [32, 119] width 5 height 5
checkbox input "true"
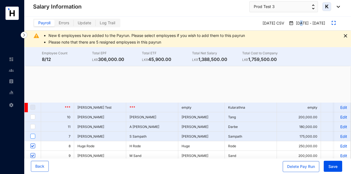
click at [34, 134] on input "checkbox" at bounding box center [32, 136] width 5 height 5
checkbox input "true"
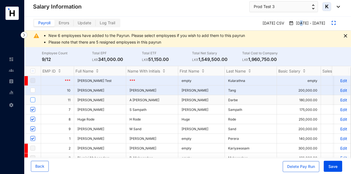
click at [34, 100] on input "checkbox" at bounding box center [32, 99] width 5 height 5
checkbox input "true"
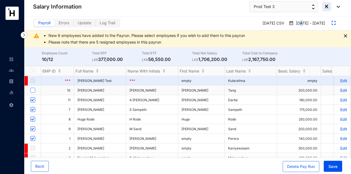
click at [32, 90] on input "checkbox" at bounding box center [32, 90] width 5 height 5
checkbox input "true"
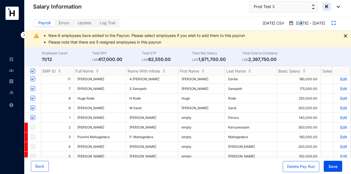
scroll to position [37, 0]
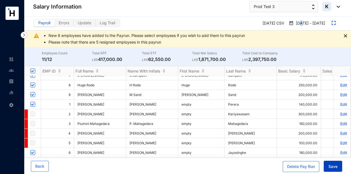
click at [337, 169] on span "Save" at bounding box center [333, 167] width 9 height 6
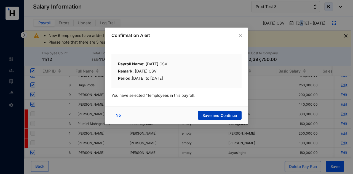
click at [212, 111] on button "Save and Continue" at bounding box center [220, 115] width 44 height 9
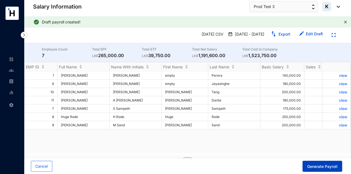
click at [318, 164] on span "Generate Payroll" at bounding box center [322, 167] width 30 height 6
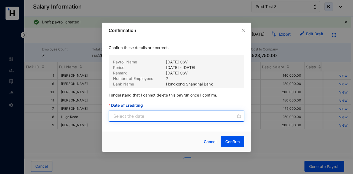
click at [204, 114] on input "Date of crediting" at bounding box center [174, 116] width 123 height 7
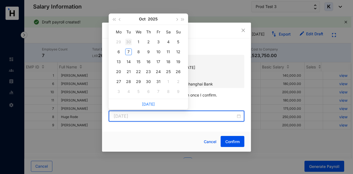
type input "2025-09-30"
click at [174, 19] on button "button" at bounding box center [176, 19] width 6 height 11
click at [175, 18] on button "button" at bounding box center [176, 19] width 6 height 11
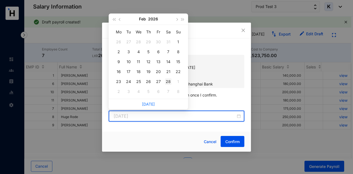
click at [170, 83] on div "28" at bounding box center [168, 81] width 7 height 7
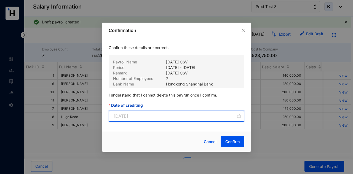
type input "2026-02-28"
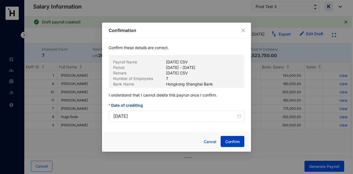
click at [229, 138] on button "Confirm" at bounding box center [233, 141] width 24 height 11
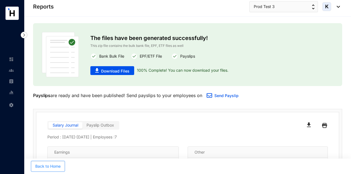
click at [59, 165] on span "Back to Home" at bounding box center [47, 166] width 25 height 6
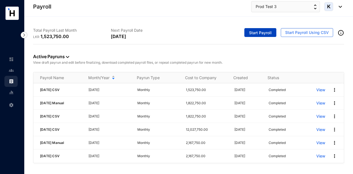
click at [246, 32] on button "Start Payroll" at bounding box center [260, 32] width 32 height 9
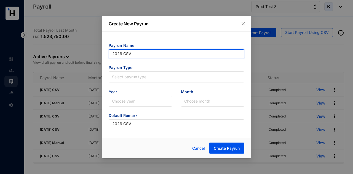
click at [164, 54] on input "2026 CSV" at bounding box center [177, 53] width 136 height 9
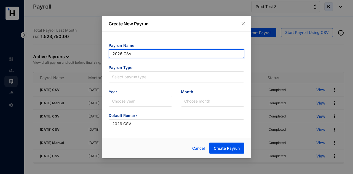
drag, startPoint x: 170, startPoint y: 57, endPoint x: 49, endPoint y: 57, distance: 121.3
click at [49, 58] on div "Create New Payrun Payrun Name 2026 CSV Payrun Type Select payrun type Year Choo…" at bounding box center [176, 87] width 353 height 174
type input "[DATE] Manual"
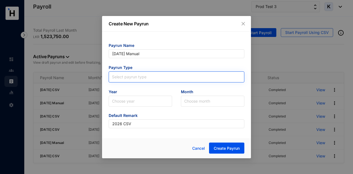
type input "[DATE] Manual"
click at [149, 79] on input "search" at bounding box center [176, 76] width 129 height 8
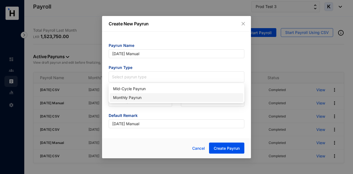
click at [144, 98] on div "Monthly Payrun" at bounding box center [176, 98] width 127 height 6
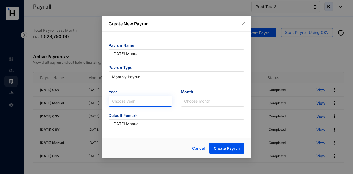
click at [143, 100] on input "search" at bounding box center [140, 101] width 57 height 10
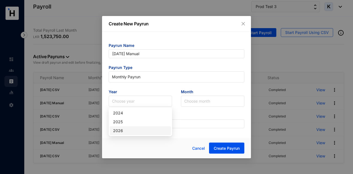
click at [135, 132] on div "2026" at bounding box center [140, 131] width 55 height 6
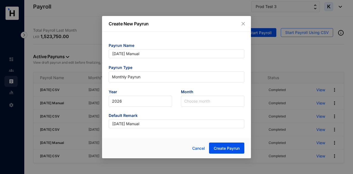
click at [180, 102] on div "Month Choose month" at bounding box center [212, 98] width 72 height 18
click at [186, 101] on input "search" at bounding box center [212, 101] width 57 height 10
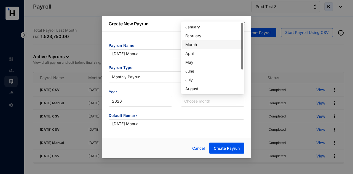
click at [199, 43] on div "March" at bounding box center [212, 45] width 55 height 6
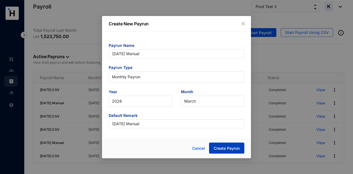
click at [221, 147] on span "Create Payrun" at bounding box center [227, 149] width 26 height 6
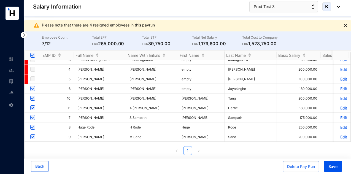
scroll to position [11, 0]
click at [342, 169] on button "Save" at bounding box center [333, 166] width 18 height 11
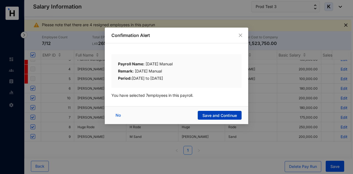
click at [211, 111] on button "Save and Continue" at bounding box center [220, 115] width 44 height 9
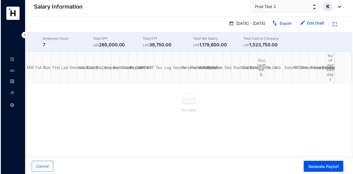
scroll to position [0, 0]
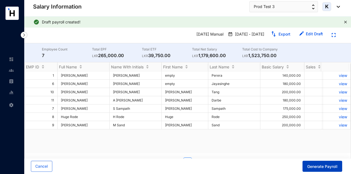
click at [311, 166] on span "Generate Payroll" at bounding box center [322, 167] width 30 height 6
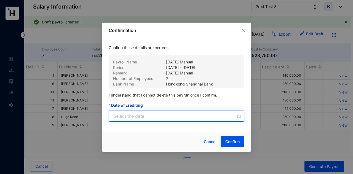
click at [178, 115] on input "Date of crediting" at bounding box center [174, 116] width 123 height 7
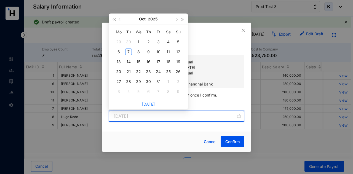
type input "2025-10-04"
click at [176, 19] on span "button" at bounding box center [176, 19] width 3 height 3
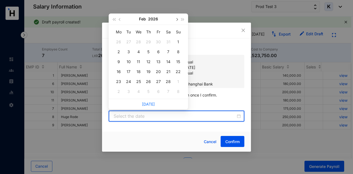
click at [176, 19] on span "button" at bounding box center [176, 19] width 3 height 3
type input "2026-03-31"
click at [127, 93] on div "31" at bounding box center [128, 91] width 7 height 7
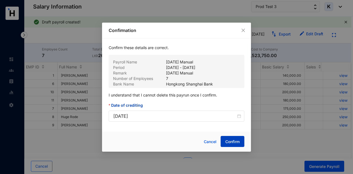
click at [227, 140] on span "Confirm" at bounding box center [232, 142] width 14 height 6
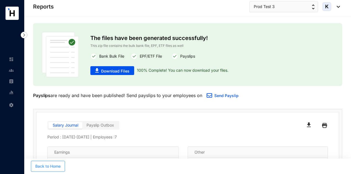
click at [50, 164] on span "Back to Home" at bounding box center [47, 166] width 25 height 6
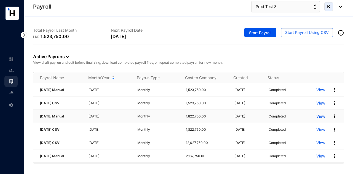
scroll to position [28, 0]
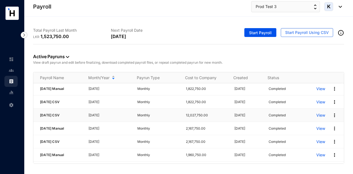
click at [319, 115] on p "View" at bounding box center [320, 115] width 9 height 6
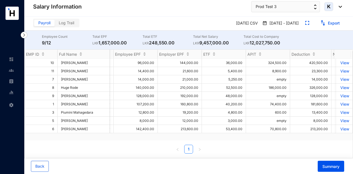
scroll to position [0, 284]
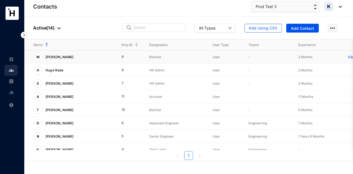
click at [76, 54] on div "M Marie Sand" at bounding box center [72, 57] width 79 height 9
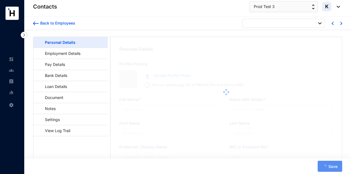
type input "[PERSON_NAME]"
type input "M Sand"
type input "[PERSON_NAME]"
type input "Sand"
type input "[PERSON_NAME]"
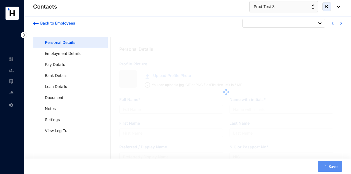
type input "654789987V"
type input "654789987"
type input "1990-03-01"
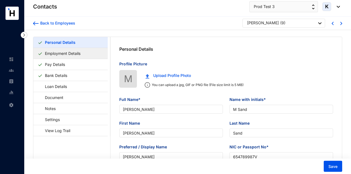
click at [83, 52] on link "Employment Details" at bounding box center [63, 53] width 40 height 11
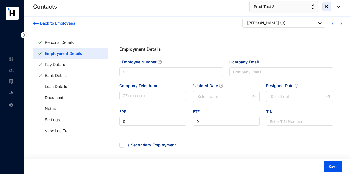
type input "[DATE]"
click at [16, 102] on div "Settings" at bounding box center [10, 104] width 13 height 12
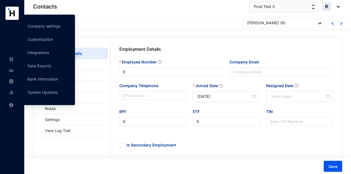
click at [10, 91] on img at bounding box center [11, 92] width 5 height 5
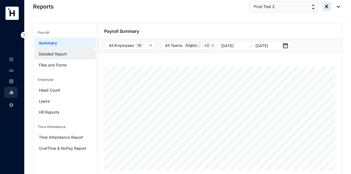
click at [57, 55] on link "Detailed Report" at bounding box center [53, 54] width 28 height 5
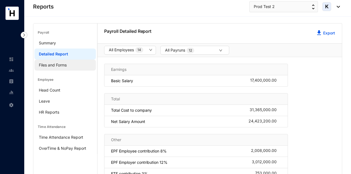
click at [67, 67] on link "Files and Forms" at bounding box center [53, 65] width 28 height 5
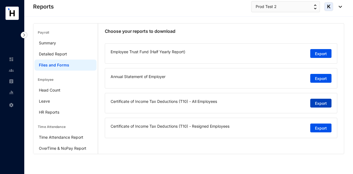
click at [315, 102] on button "Export" at bounding box center [320, 103] width 21 height 9
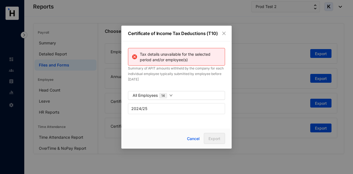
click at [166, 127] on div "Certificate of Income Tax Deductions (T10) Tax details unavailable for the sele…" at bounding box center [176, 87] width 110 height 123
click at [163, 106] on span "2024/25" at bounding box center [176, 108] width 90 height 8
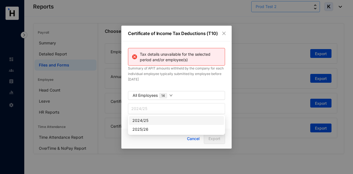
click at [271, 10] on div "Certificate of Income Tax Deductions (T10) Tax details unavailable for the sele…" at bounding box center [176, 87] width 353 height 174
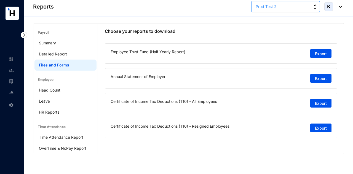
click at [273, 7] on span "Prod Test 2" at bounding box center [266, 7] width 21 height 6
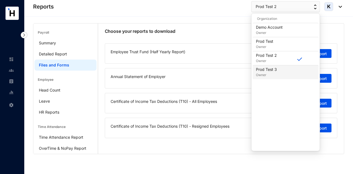
click at [273, 68] on p "Prod Test 3" at bounding box center [266, 70] width 21 height 6
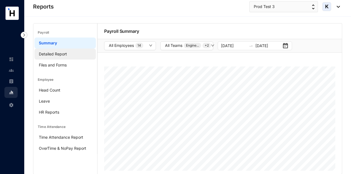
click at [63, 55] on link "Detailed Report" at bounding box center [53, 54] width 28 height 5
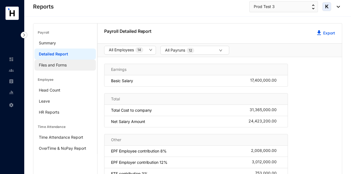
click at [64, 67] on link "Files and Forms" at bounding box center [53, 65] width 28 height 5
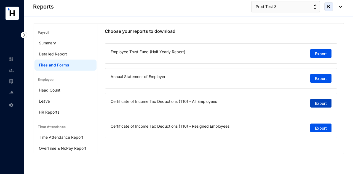
click at [321, 107] on button "Export" at bounding box center [320, 103] width 21 height 9
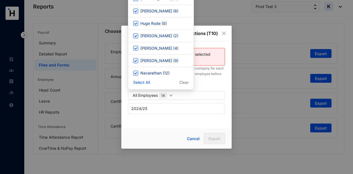
click at [163, 116] on div "Tax details unavailable for the selected period and/or employee(s) Summary of A…" at bounding box center [176, 83] width 110 height 84
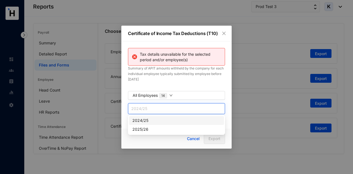
click at [162, 112] on span "2024/25" at bounding box center [176, 108] width 90 height 8
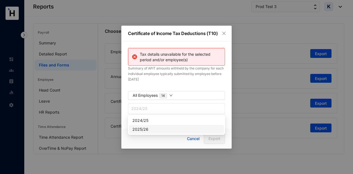
click at [156, 134] on body "Reports Settings Reports Prod Test 3 K Payroll Summary Detailed Report Files an…" at bounding box center [176, 87] width 353 height 174
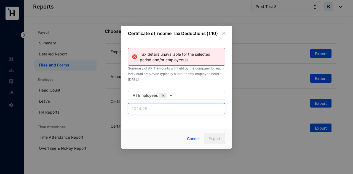
click at [163, 105] on span "2024/25" at bounding box center [176, 108] width 90 height 8
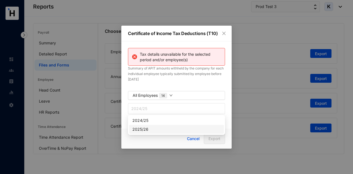
click at [157, 128] on div "2025/26" at bounding box center [176, 129] width 88 height 6
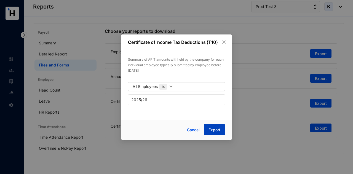
click at [221, 126] on button "Export" at bounding box center [214, 129] width 21 height 11
click at [225, 39] on button "Close" at bounding box center [224, 42] width 6 height 6
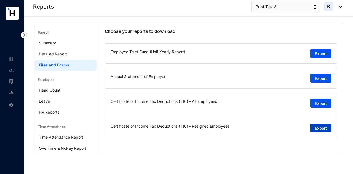
click at [324, 127] on span "Export" at bounding box center [321, 128] width 12 height 6
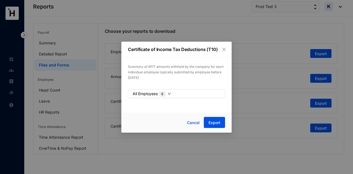
click at [171, 94] on button "All Employees 6" at bounding box center [176, 93] width 97 height 9
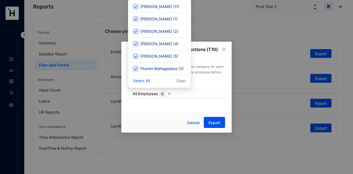
click at [171, 94] on button "All Employees 6" at bounding box center [176, 93] width 97 height 9
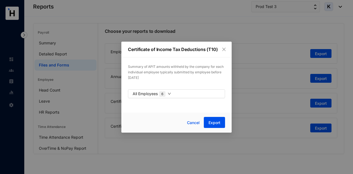
click at [195, 103] on div "Summary of APIT amounts withheld by the company for each individual employee ty…" at bounding box center [176, 83] width 110 height 52
click at [210, 124] on span "Export" at bounding box center [214, 123] width 12 height 6
click at [181, 114] on div "Cancel Export" at bounding box center [176, 122] width 110 height 20
click at [167, 107] on div "Summary of APIT amounts withheld by the company for each individual employee ty…" at bounding box center [176, 83] width 110 height 52
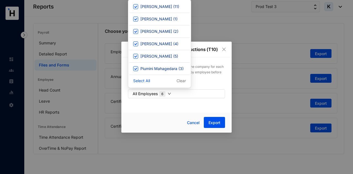
click at [171, 95] on button "All Employees 6" at bounding box center [176, 93] width 97 height 9
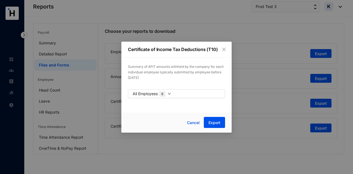
click at [189, 108] on div "Summary of APIT amounts withheld by the company for each individual employee ty…" at bounding box center [176, 83] width 110 height 52
click at [225, 49] on icon "close" at bounding box center [224, 49] width 4 height 4
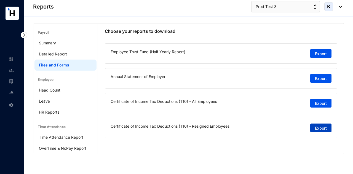
click at [320, 127] on span "Export" at bounding box center [321, 128] width 12 height 6
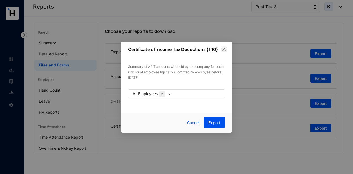
click at [224, 51] on icon "close" at bounding box center [224, 49] width 4 height 4
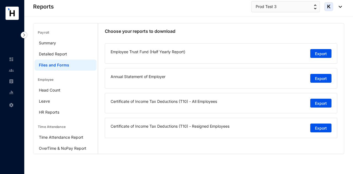
click at [10, 71] on img at bounding box center [11, 70] width 5 height 5
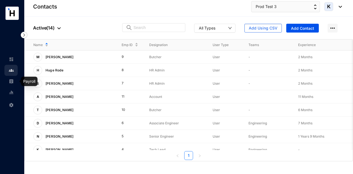
click at [13, 83] on img at bounding box center [11, 81] width 5 height 5
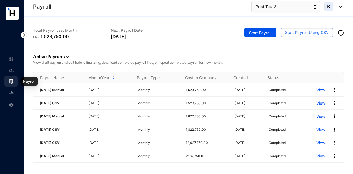
click at [12, 73] on link at bounding box center [16, 71] width 14 height 6
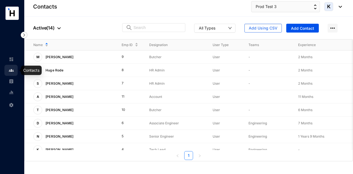
click at [11, 62] on link at bounding box center [16, 60] width 14 height 6
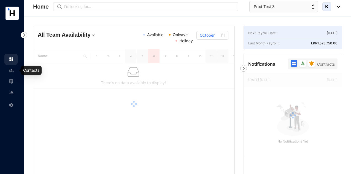
click at [11, 68] on img at bounding box center [11, 70] width 5 height 5
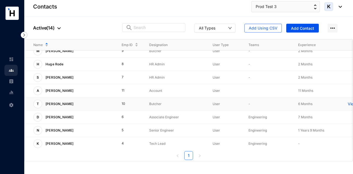
scroll to position [6, 0]
click at [273, 5] on span "Prod Test 3" at bounding box center [266, 7] width 21 height 6
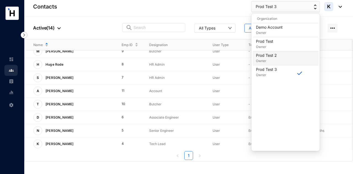
click at [269, 57] on p "Prod Test 2" at bounding box center [266, 56] width 21 height 6
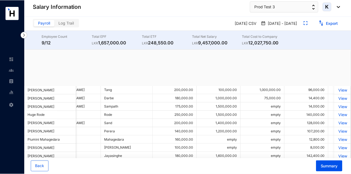
scroll to position [0, 107]
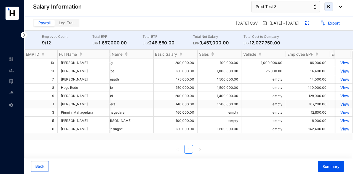
click at [340, 104] on p "View" at bounding box center [344, 104] width 10 height 5
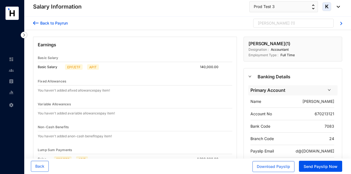
click at [264, 25] on div "[PERSON_NAME]" at bounding box center [274, 23] width 32 height 6
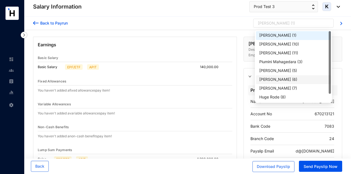
click at [277, 79] on div "[PERSON_NAME]" at bounding box center [275, 80] width 32 height 6
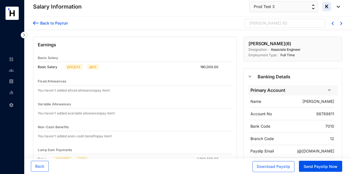
click at [257, 24] on div "[PERSON_NAME]" at bounding box center [265, 23] width 32 height 6
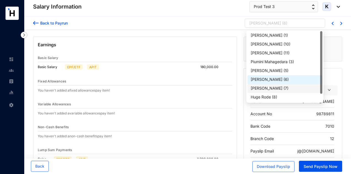
click at [274, 88] on div "[PERSON_NAME]" at bounding box center [267, 88] width 32 height 6
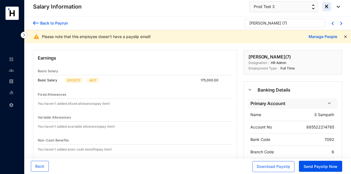
click at [265, 23] on div "[PERSON_NAME]" at bounding box center [265, 23] width 32 height 6
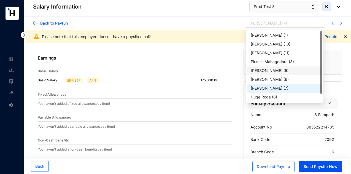
scroll to position [9, 0]
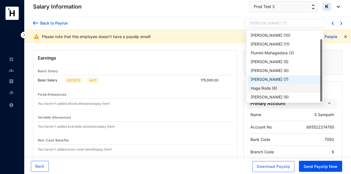
click at [269, 86] on div "Huge Rode" at bounding box center [261, 88] width 20 height 6
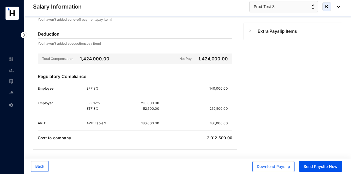
scroll to position [176, 0]
drag, startPoint x: 208, startPoint y: 122, endPoint x: 220, endPoint y: 125, distance: 12.6
click at [220, 125] on div "Earnings Basic Salary Basic Salary EPF/ETF APIT 250,000.00 Fixed Allowances You…" at bounding box center [135, 11] width 204 height 276
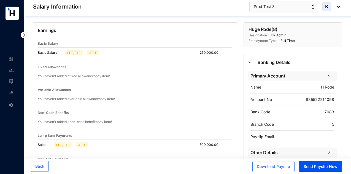
scroll to position [0, 0]
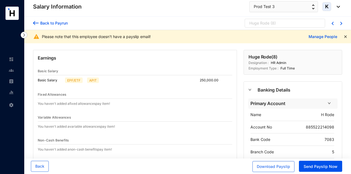
click at [271, 20] on div "Huge Rode ( 8 )" at bounding box center [285, 23] width 80 height 9
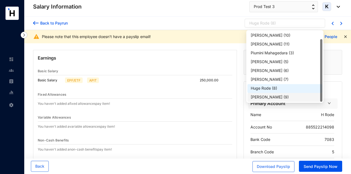
click at [268, 97] on div "[PERSON_NAME]" at bounding box center [267, 97] width 32 height 6
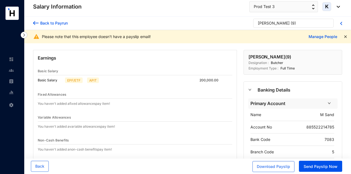
click at [267, 22] on div "[PERSON_NAME]" at bounding box center [274, 23] width 32 height 6
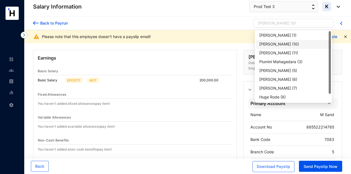
click at [284, 45] on div "[PERSON_NAME] ( 10 )" at bounding box center [293, 44] width 68 height 6
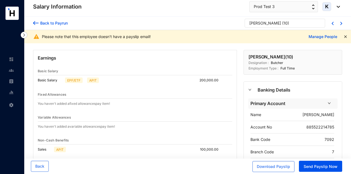
click at [282, 24] on p "( 10 )" at bounding box center [285, 24] width 7 height 8
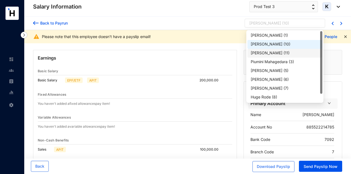
click at [284, 53] on p "( 11 )" at bounding box center [287, 53] width 6 height 6
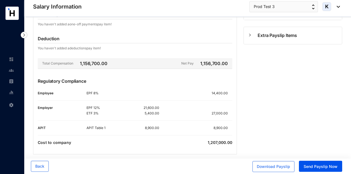
scroll to position [177, 0]
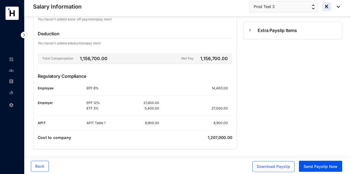
click at [11, 80] on img at bounding box center [11, 81] width 5 height 5
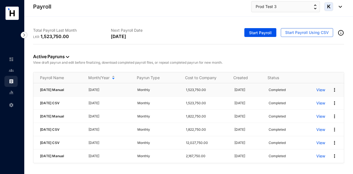
click at [318, 88] on p "View" at bounding box center [320, 90] width 9 height 6
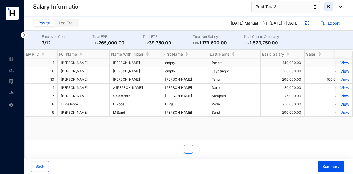
click at [339, 62] on p "View" at bounding box center [344, 62] width 10 height 5
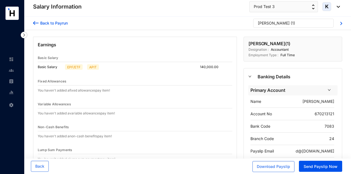
click at [267, 22] on div "[PERSON_NAME]" at bounding box center [274, 23] width 32 height 6
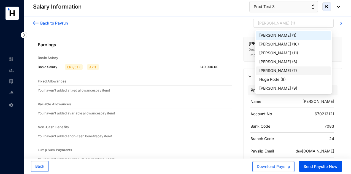
drag, startPoint x: 278, startPoint y: 46, endPoint x: 278, endPoint y: 67, distance: 21.5
click at [278, 67] on div "[PERSON_NAME] ( 1 ) [PERSON_NAME] ( 10 ) [PERSON_NAME] ( 11 ) [PERSON_NAME] ( 6…" at bounding box center [293, 62] width 75 height 62
click at [278, 63] on div "[PERSON_NAME]" at bounding box center [275, 62] width 32 height 6
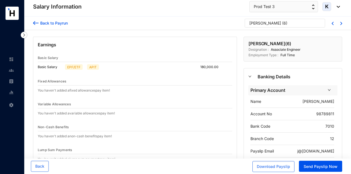
click at [268, 24] on div "[PERSON_NAME]" at bounding box center [265, 23] width 32 height 6
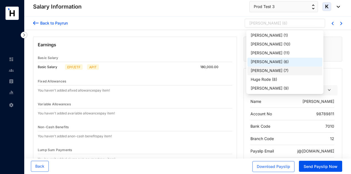
click at [277, 74] on div "[PERSON_NAME] ( 7 )" at bounding box center [285, 70] width 75 height 9
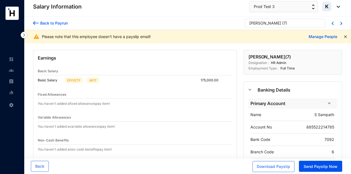
click at [266, 23] on div "[PERSON_NAME]" at bounding box center [265, 23] width 32 height 6
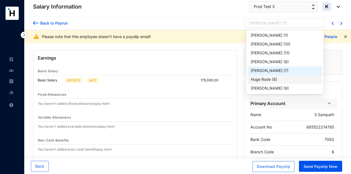
click at [272, 82] on div "Huge Rode ( 8 )" at bounding box center [285, 79] width 75 height 9
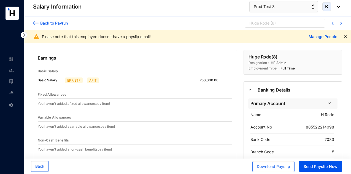
click at [263, 20] on input "search" at bounding box center [284, 24] width 71 height 8
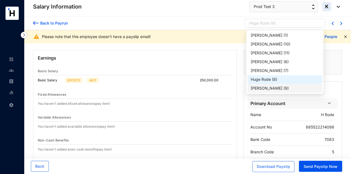
click at [262, 87] on div "[PERSON_NAME]" at bounding box center [267, 88] width 32 height 6
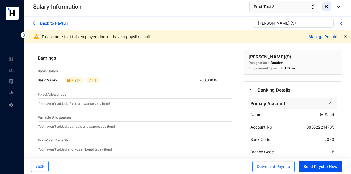
click at [259, 24] on div "[PERSON_NAME]" at bounding box center [274, 23] width 32 height 6
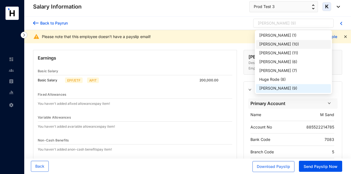
click at [292, 46] on p "( 10 )" at bounding box center [295, 44] width 7 height 6
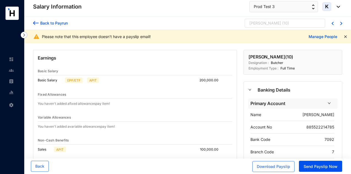
click at [282, 21] on p "( 10 )" at bounding box center [285, 24] width 7 height 8
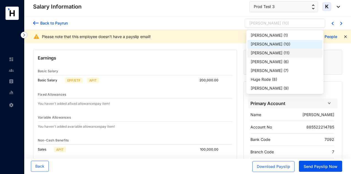
click at [274, 49] on div "[PERSON_NAME] ( 11 )" at bounding box center [285, 53] width 75 height 9
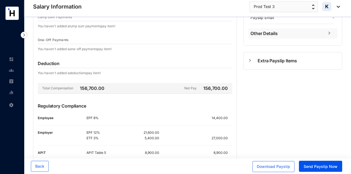
scroll to position [94, 0]
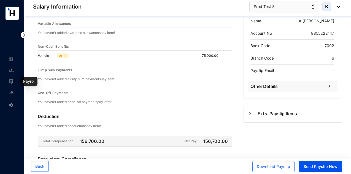
click at [12, 81] on img at bounding box center [11, 81] width 5 height 5
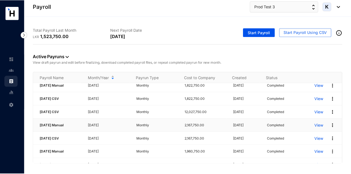
scroll to position [55, 0]
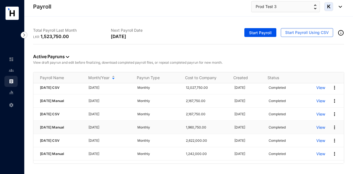
click at [316, 125] on p "View" at bounding box center [320, 128] width 9 height 6
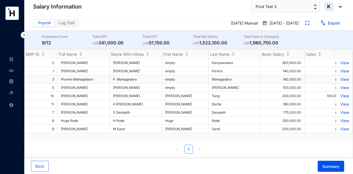
click at [340, 80] on p "View" at bounding box center [344, 79] width 10 height 5
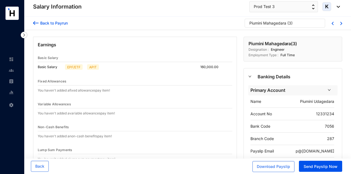
click at [265, 23] on div "Piumini Mahagedara" at bounding box center [267, 23] width 37 height 6
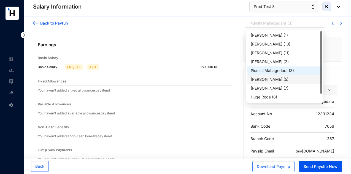
click at [272, 80] on div "[PERSON_NAME]" at bounding box center [267, 80] width 32 height 6
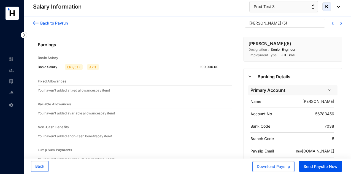
click at [274, 26] on div "[PERSON_NAME]" at bounding box center [265, 23] width 32 height 6
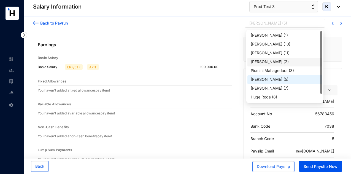
click at [274, 60] on div "[PERSON_NAME]" at bounding box center [267, 62] width 32 height 6
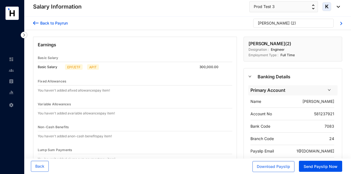
click at [278, 17] on div "Back to Payrun 0 [PERSON_NAME] ( 2 )" at bounding box center [187, 24] width 327 height 14
click at [283, 23] on div "[PERSON_NAME]" at bounding box center [274, 23] width 32 height 6
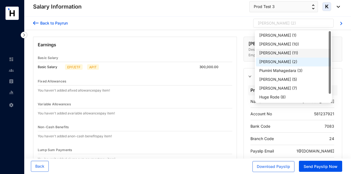
click at [280, 55] on p "[PERSON_NAME]" at bounding box center [275, 53] width 32 height 6
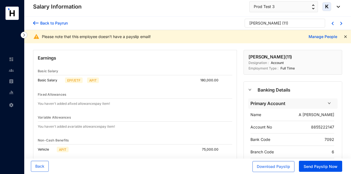
click at [12, 84] on link at bounding box center [16, 82] width 14 height 6
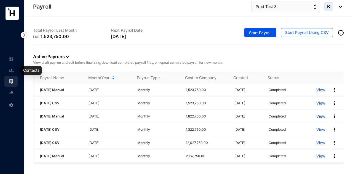
click at [10, 72] on img at bounding box center [11, 70] width 5 height 5
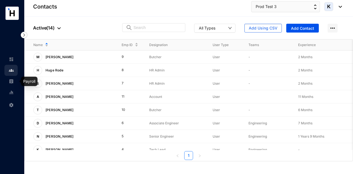
click at [13, 82] on img at bounding box center [11, 81] width 5 height 5
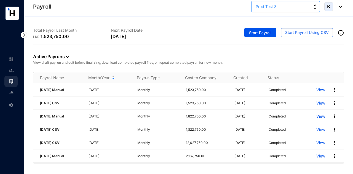
click at [265, 7] on span "Prod Test 3" at bounding box center [266, 7] width 21 height 6
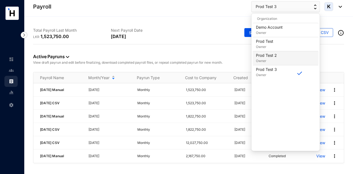
click at [270, 60] on p "Owner" at bounding box center [266, 61] width 21 height 6
